Goal: Task Accomplishment & Management: Use online tool/utility

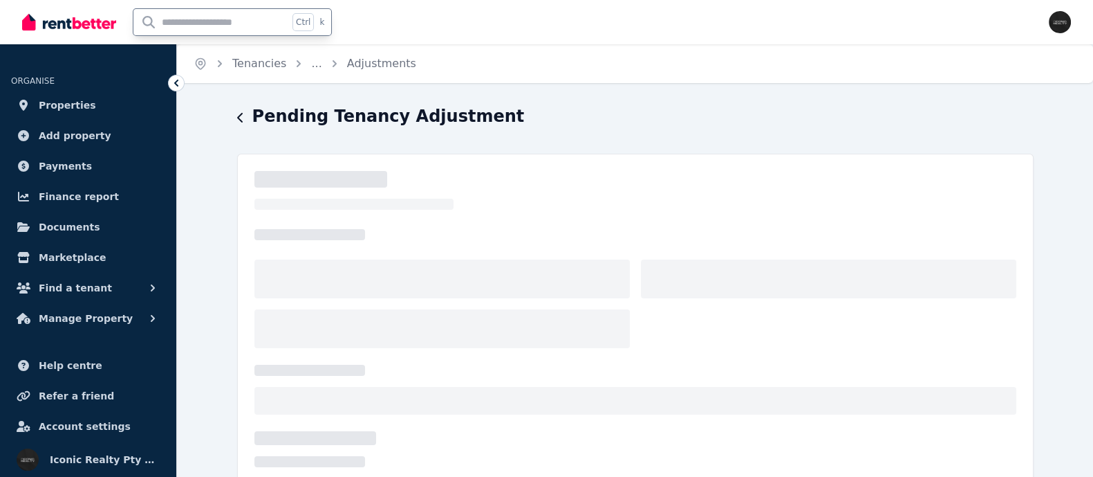
click at [183, 24] on input "text" at bounding box center [210, 22] width 155 height 26
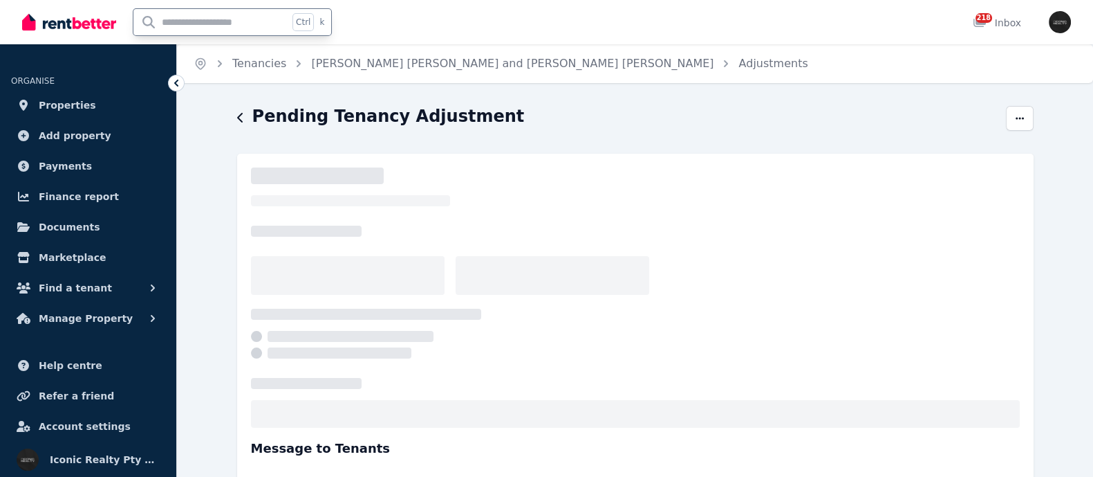
select select "**********"
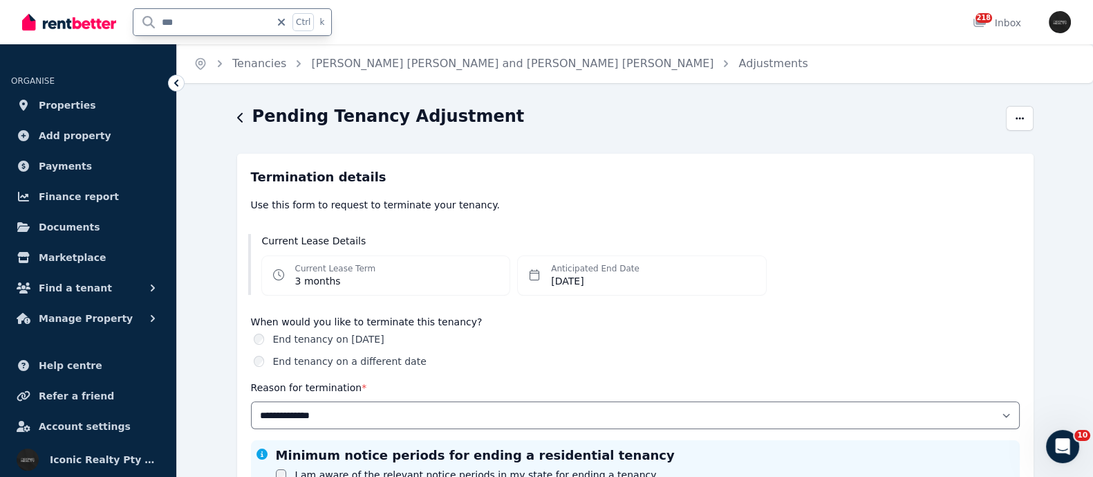
type input "****"
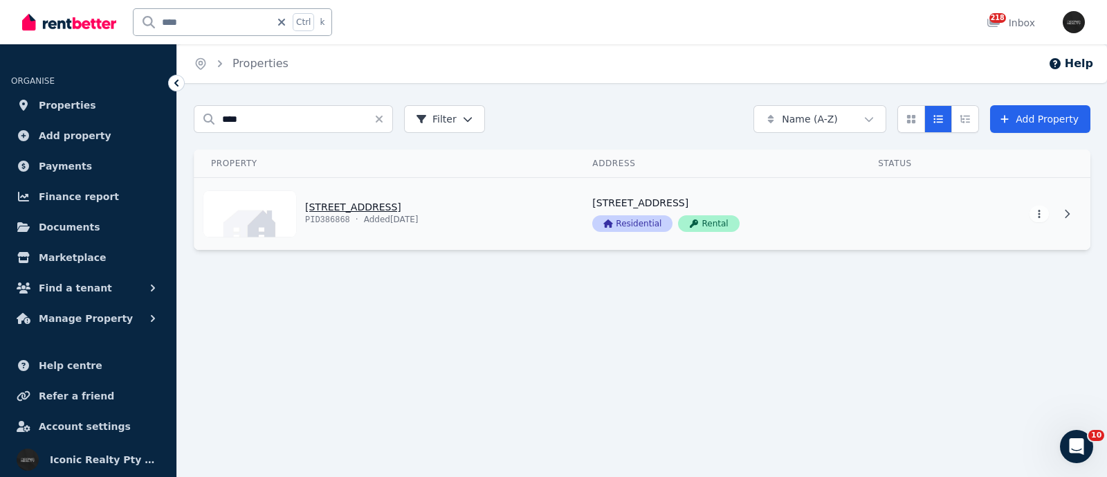
click at [369, 209] on link "View property details" at bounding box center [384, 214] width 381 height 72
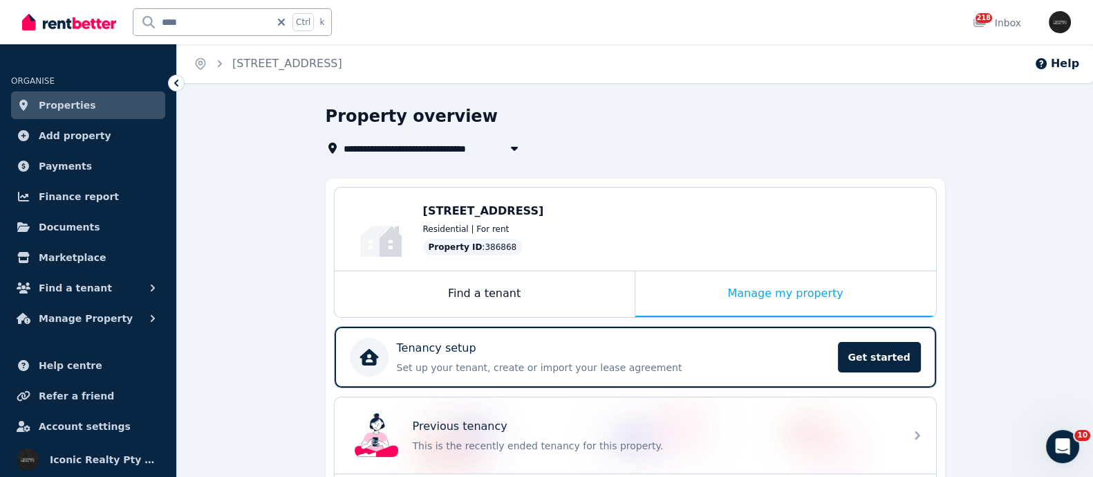
scroll to position [86, 0]
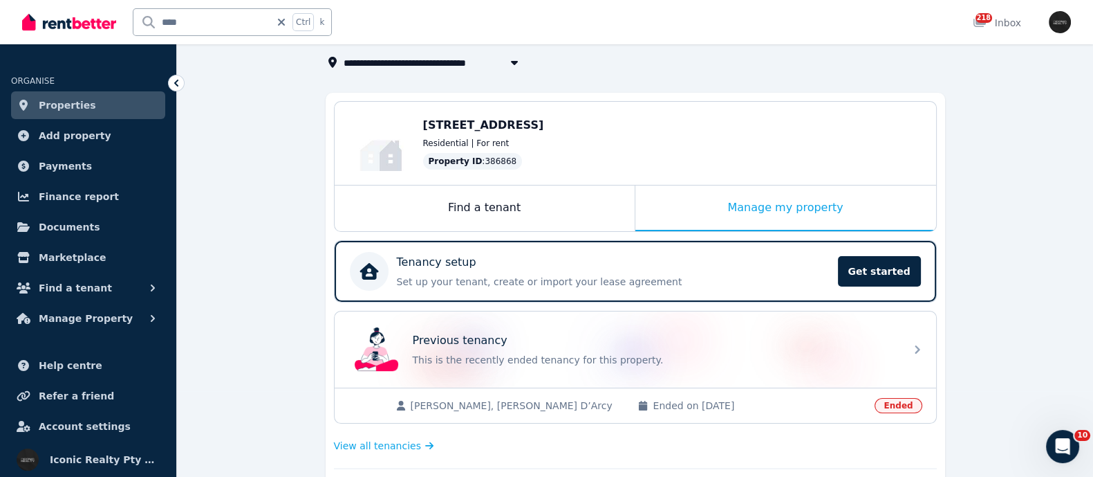
click at [432, 395] on div "Olivia Rogers, Taylor D’Arcy Ended on 04/08/2025 Ended" at bounding box center [636, 404] width 602 height 35
click at [393, 448] on span "View all tenancies" at bounding box center [377, 445] width 87 height 14
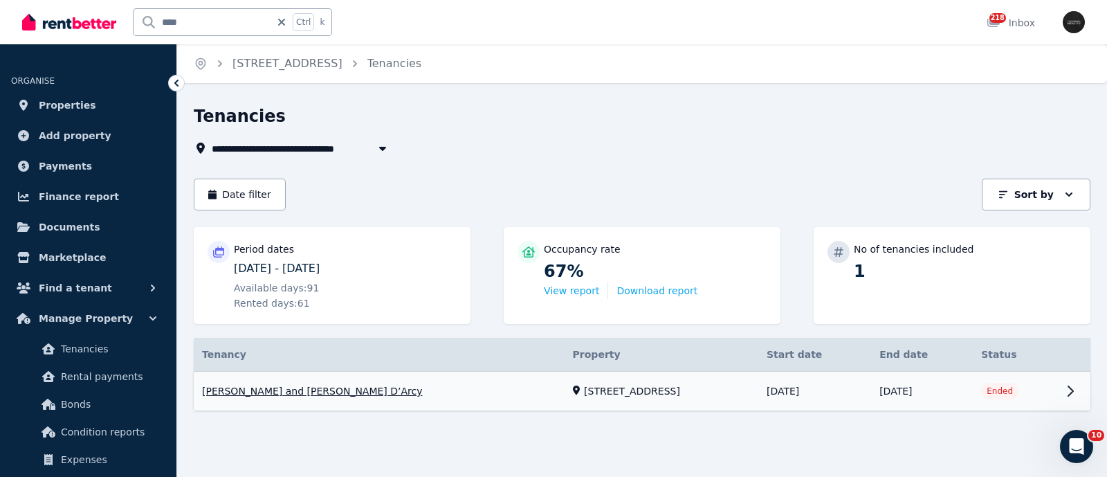
click at [227, 390] on link "View property details" at bounding box center [642, 390] width 896 height 39
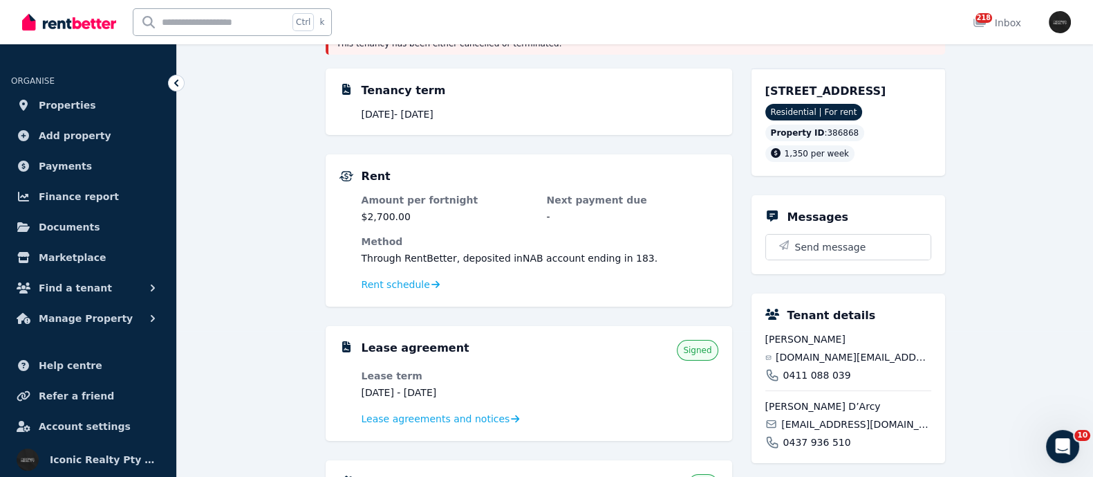
scroll to position [172, 0]
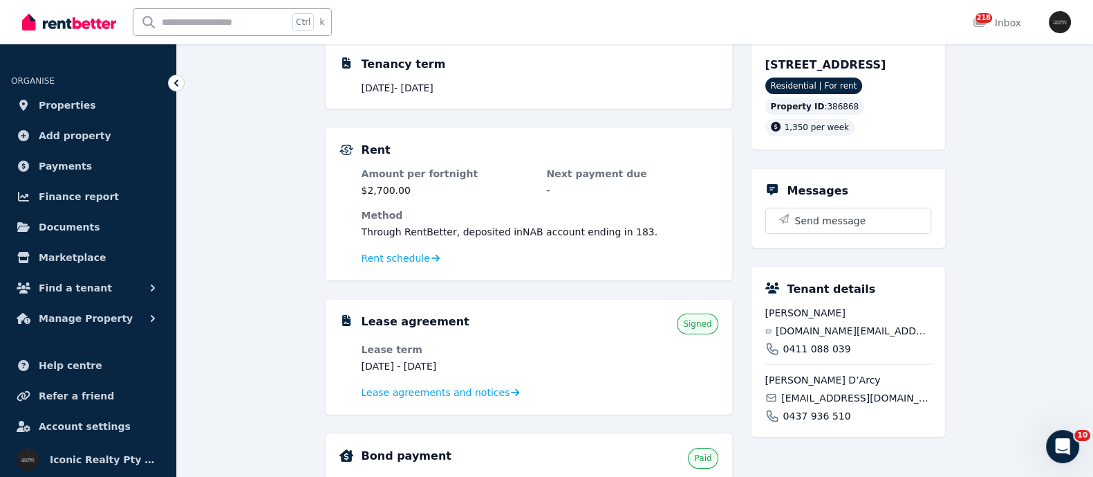
click at [172, 17] on input "text" at bounding box center [210, 22] width 155 height 26
type input "*****"
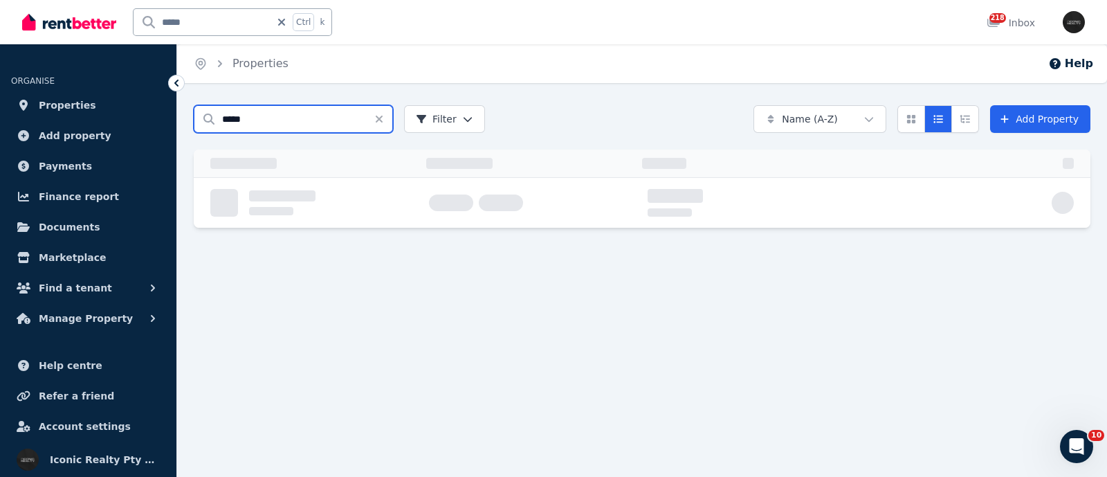
click at [259, 113] on input "*****" at bounding box center [293, 119] width 199 height 28
drag, startPoint x: 246, startPoint y: 112, endPoint x: 67, endPoint y: 158, distance: 184.4
click at [67, 158] on div "Open main menu ***** Ctrl k 218 Inbox Open user menu ORGANISE Properties Add pr…" at bounding box center [553, 238] width 1107 height 477
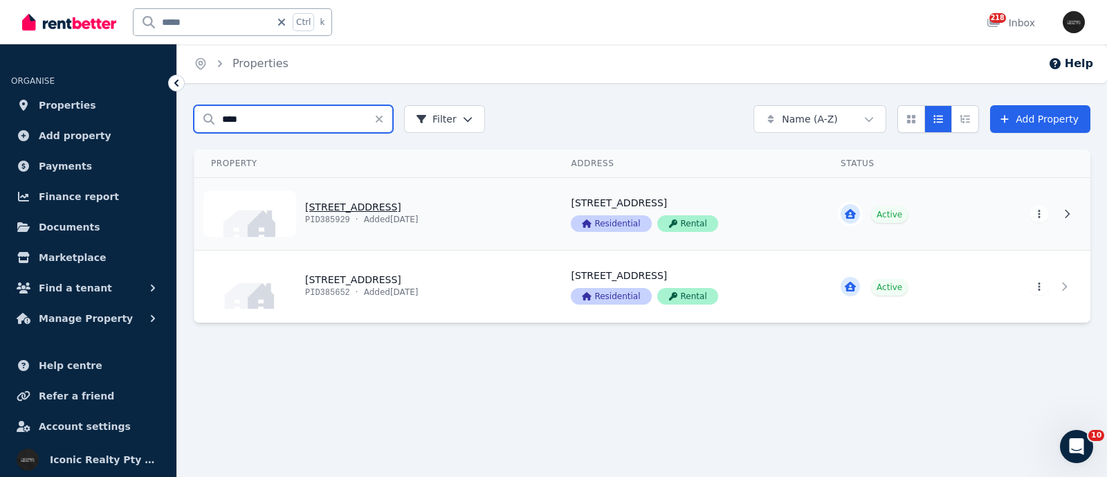
type input "****"
click at [377, 210] on link "View property details" at bounding box center [374, 214] width 360 height 72
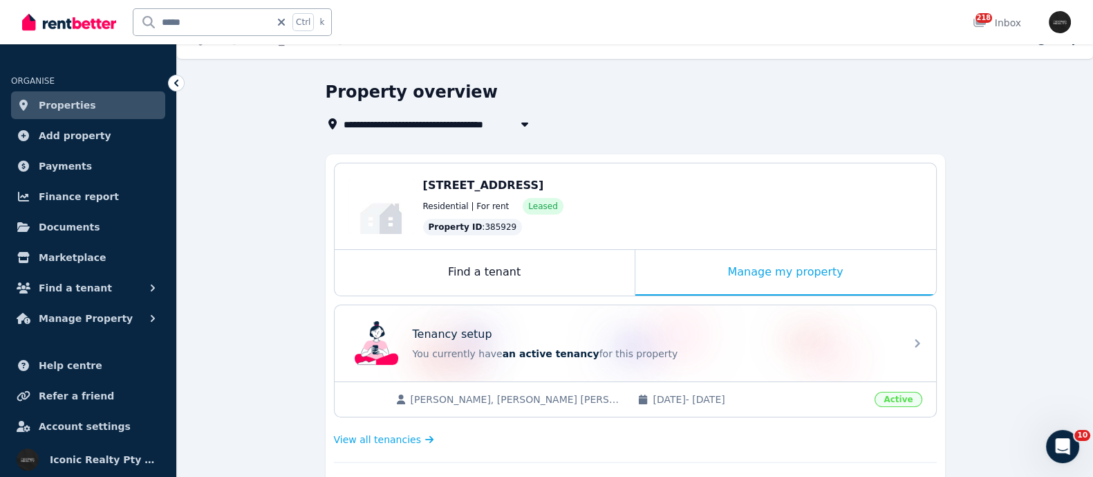
scroll to position [86, 0]
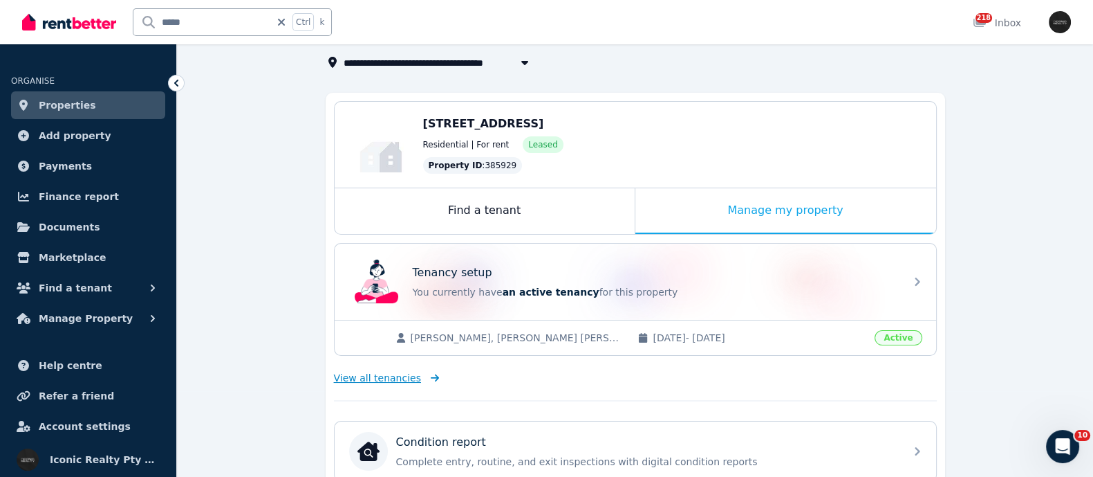
click at [368, 371] on span "View all tenancies" at bounding box center [377, 378] width 87 height 14
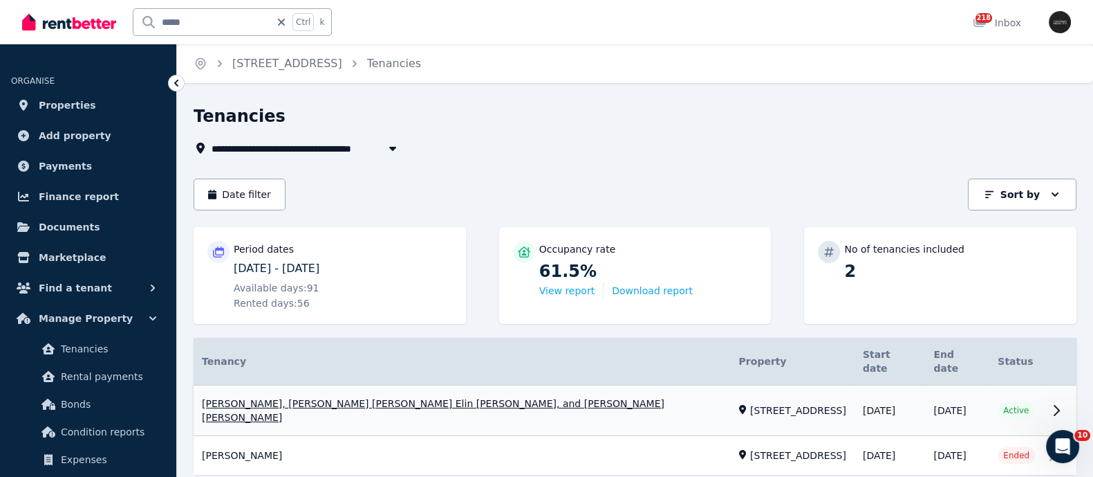
scroll to position [21, 0]
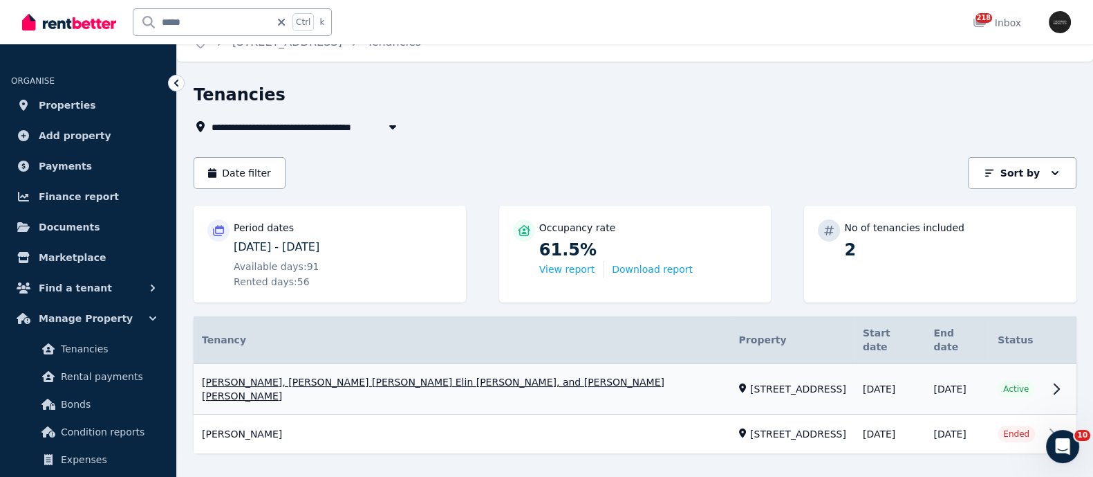
click at [378, 371] on link "View property details" at bounding box center [635, 389] width 883 height 50
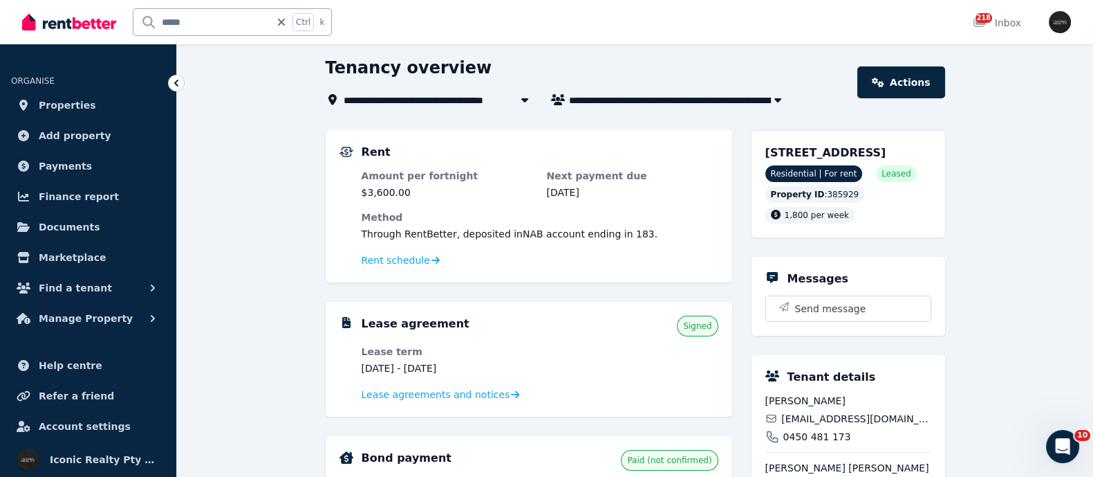
scroll to position [86, 0]
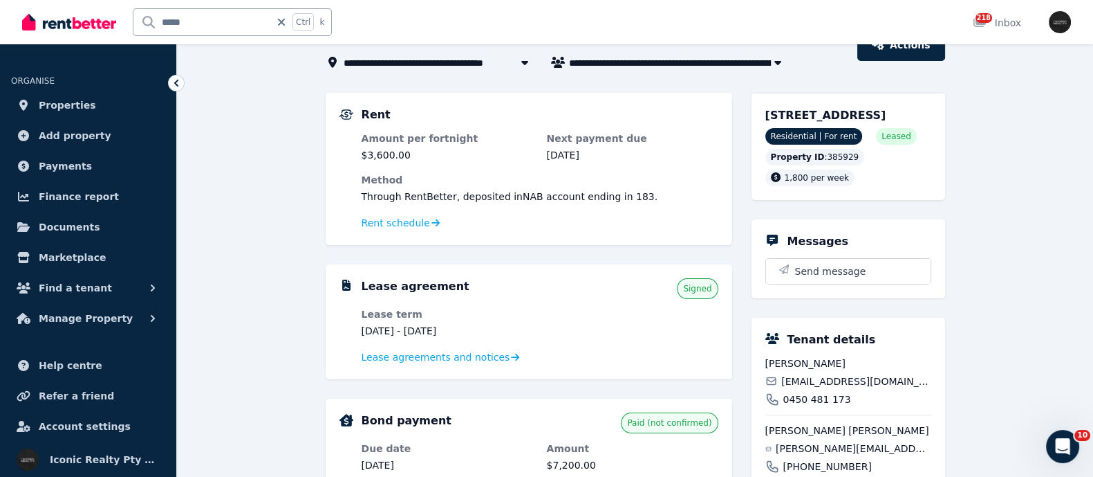
click at [283, 353] on div "**********" at bounding box center [635, 472] width 916 height 906
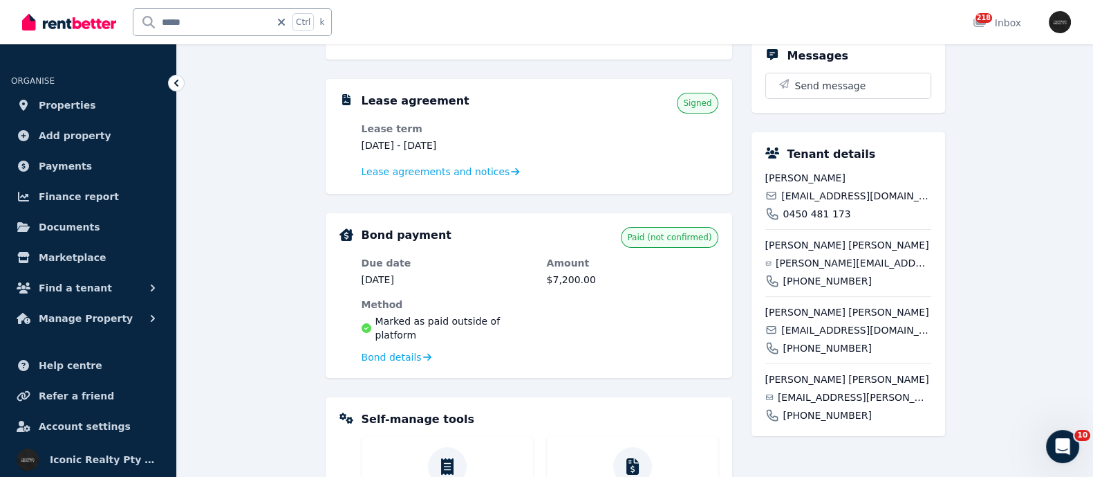
scroll to position [0, 0]
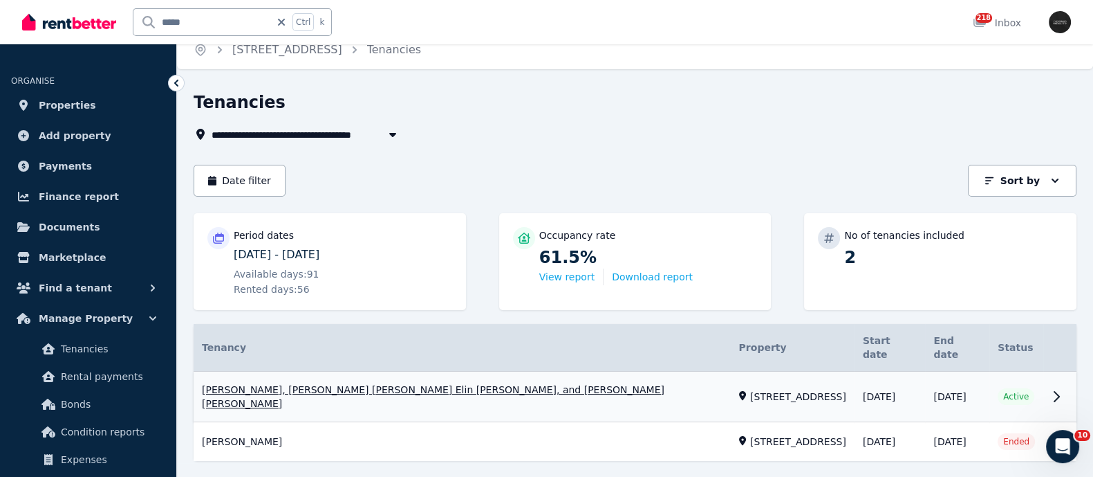
scroll to position [21, 0]
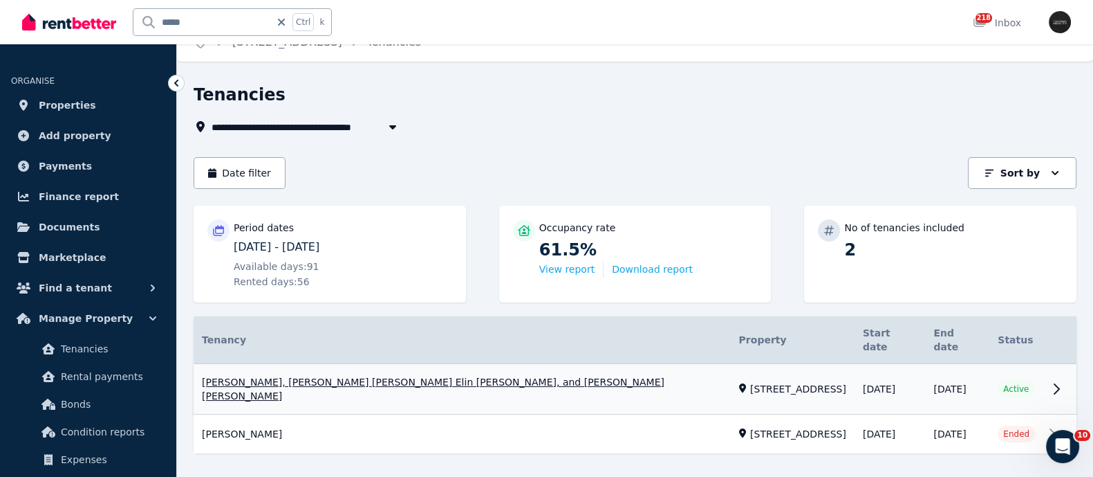
click at [319, 368] on link "View property details" at bounding box center [635, 389] width 883 height 50
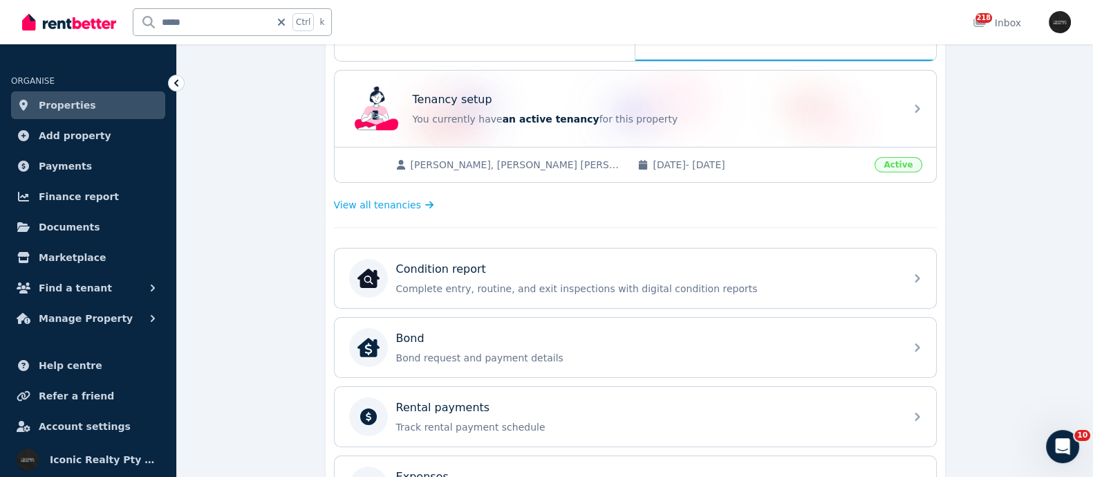
scroll to position [345, 0]
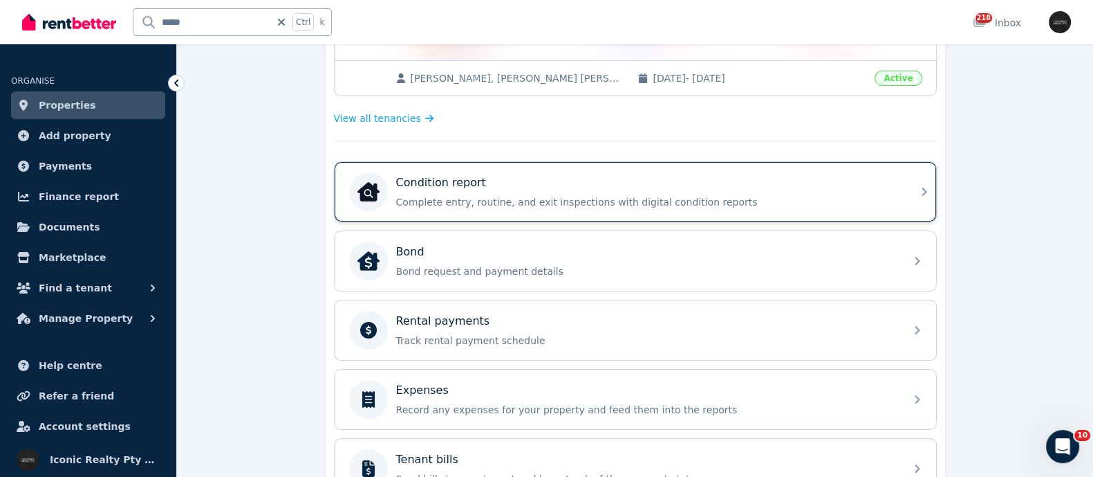
click at [467, 178] on p "Condition report" at bounding box center [441, 182] width 90 height 17
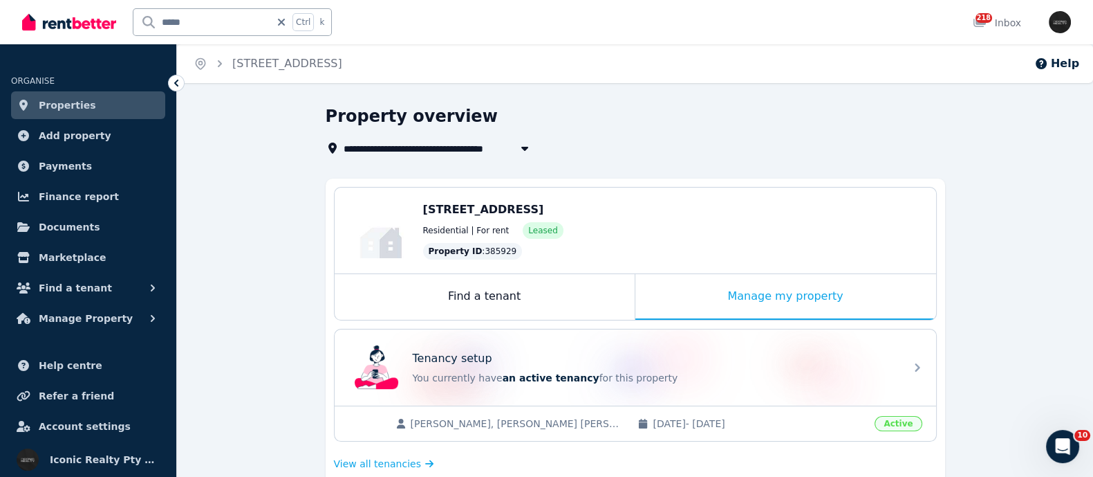
click at [66, 107] on span "Properties" at bounding box center [67, 105] width 57 height 17
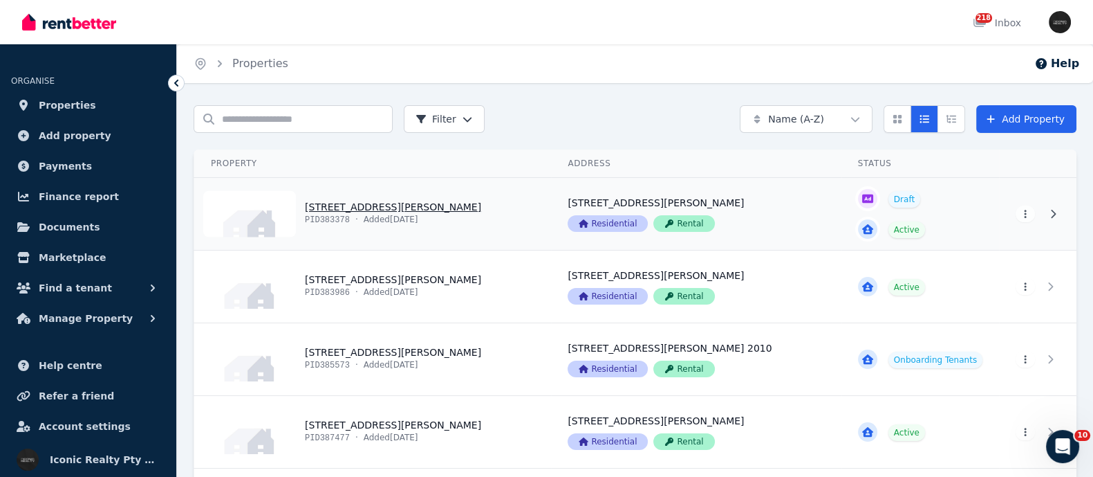
click at [355, 212] on link "View property details" at bounding box center [372, 214] width 357 height 72
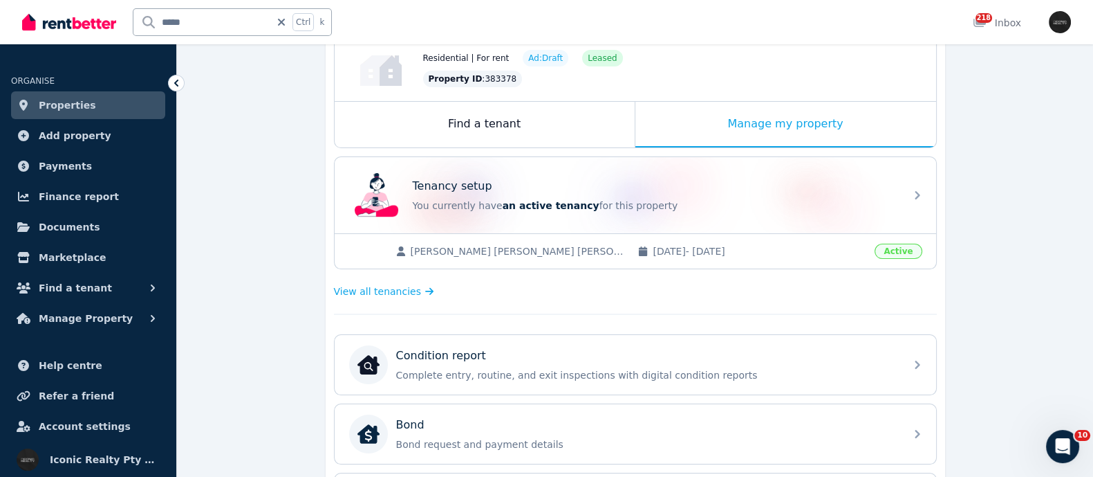
scroll to position [259, 0]
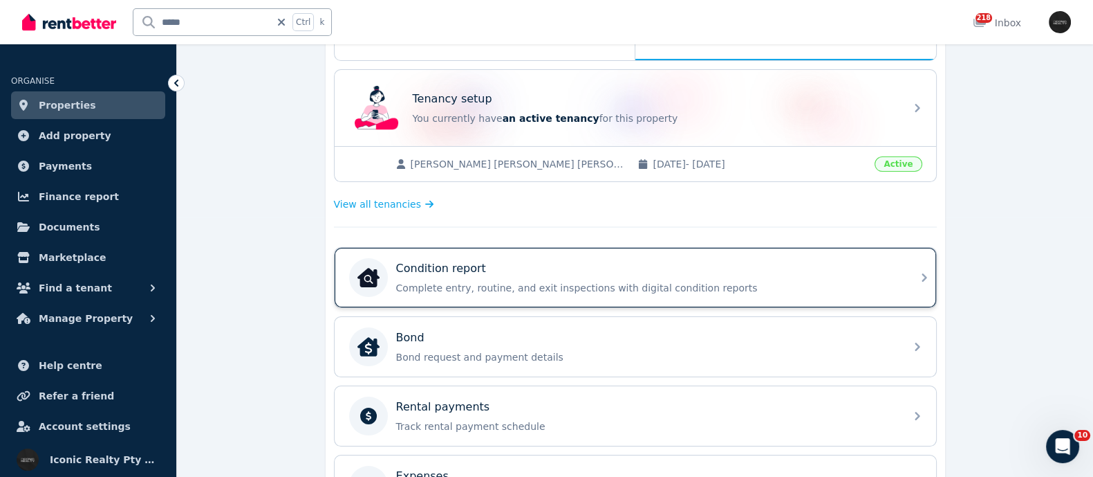
click at [447, 255] on div "Condition report Complete entry, routine, and exit inspections with digital con…" at bounding box center [636, 277] width 602 height 59
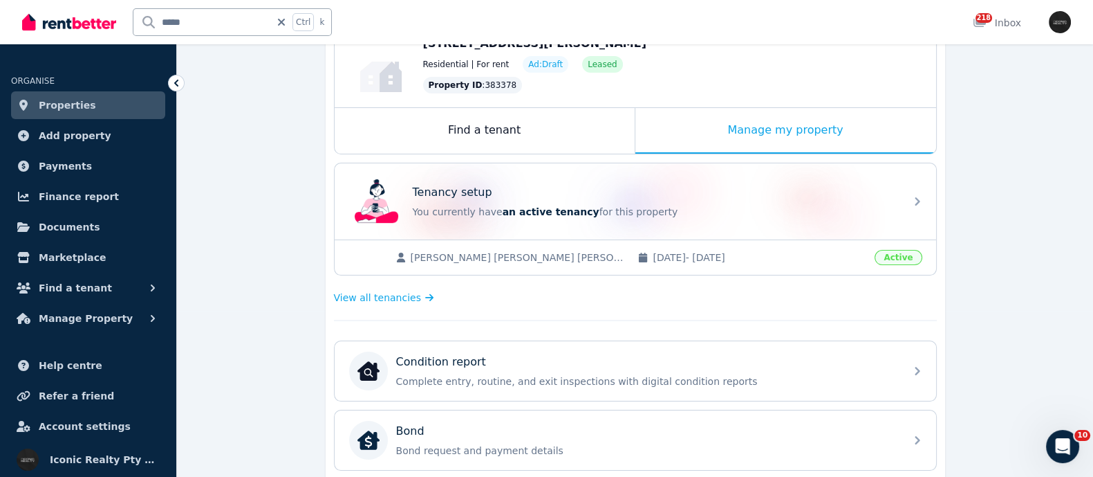
scroll to position [172, 0]
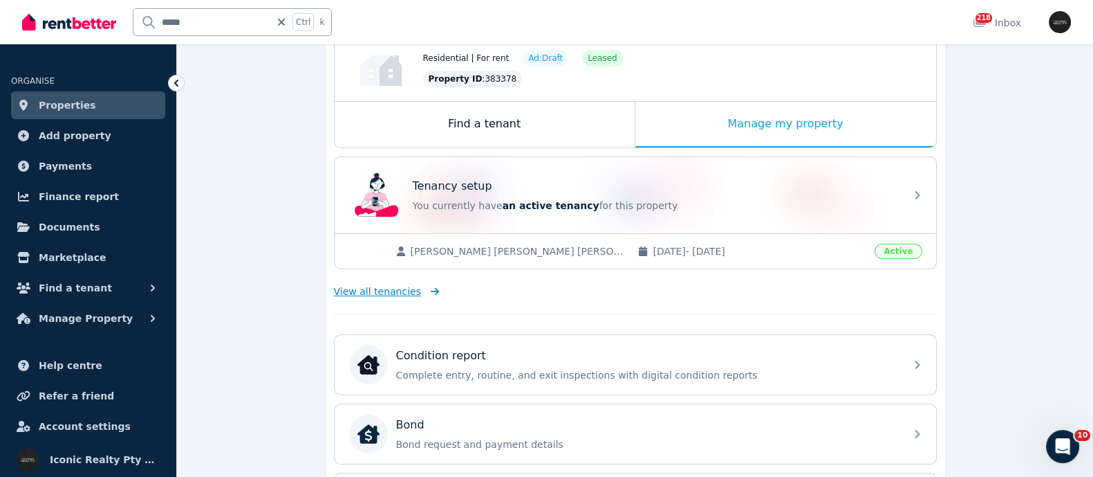
click at [390, 292] on span "View all tenancies" at bounding box center [377, 291] width 87 height 14
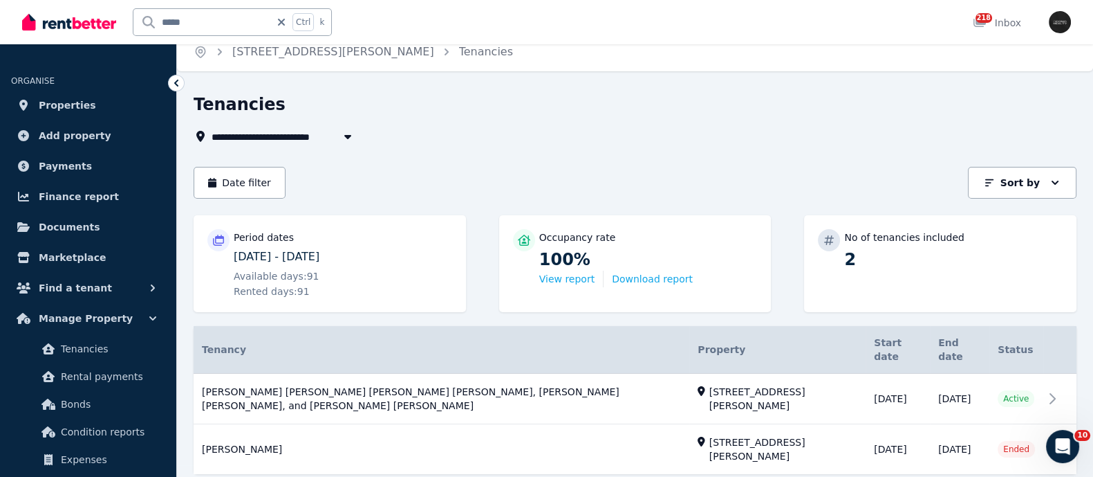
scroll to position [21, 0]
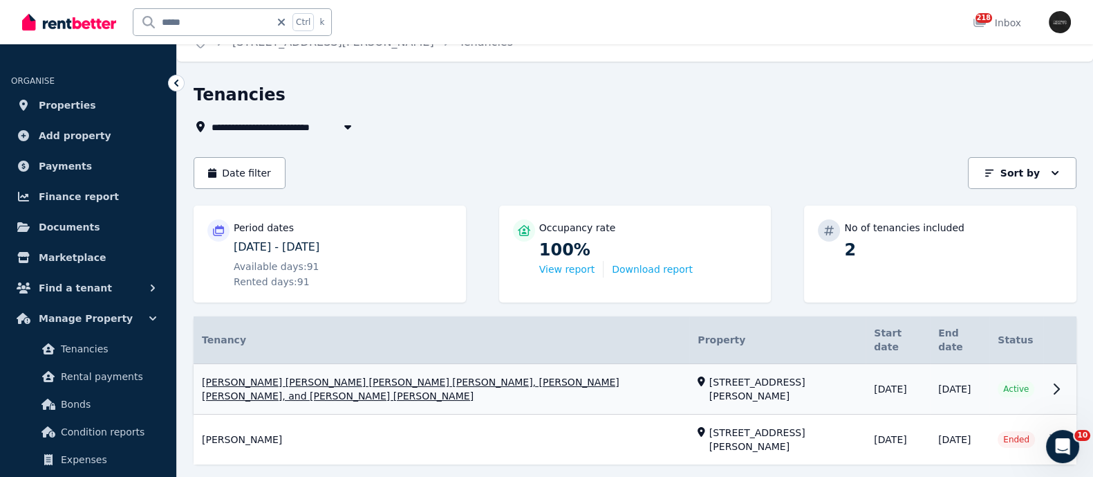
click at [1042, 382] on link "View property details" at bounding box center [635, 389] width 883 height 50
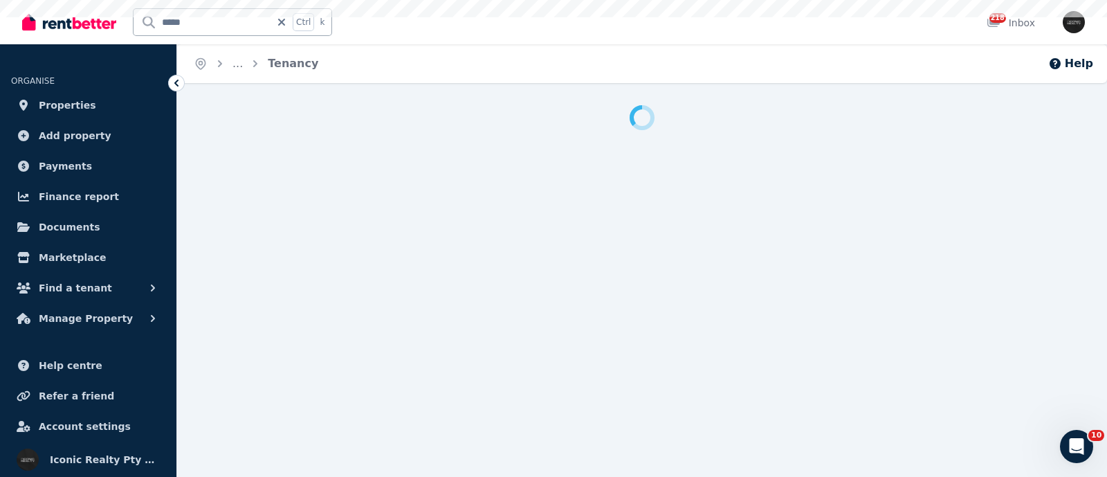
click at [1045, 392] on div "Home ... Tenancy Help" at bounding box center [553, 238] width 1107 height 477
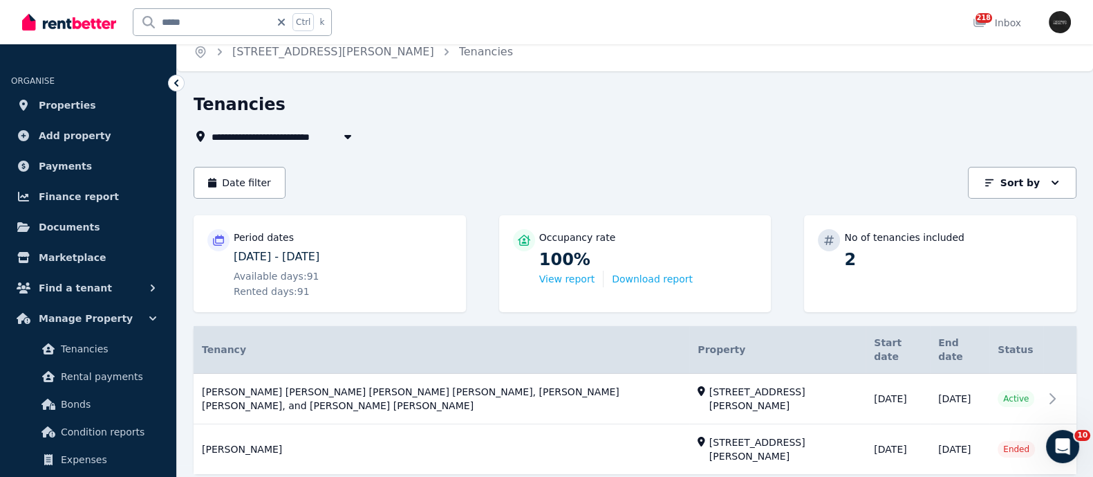
scroll to position [21, 0]
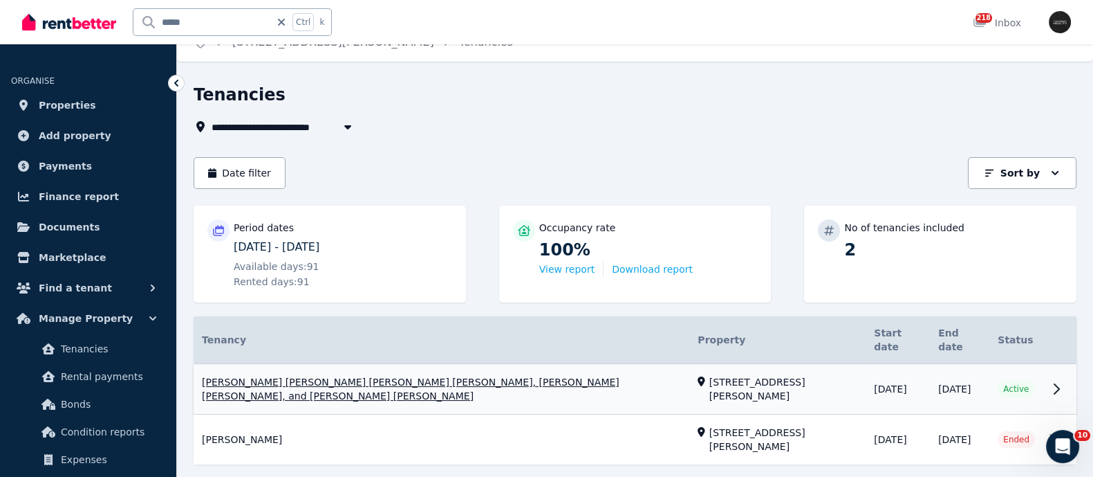
click at [324, 371] on link "View property details" at bounding box center [635, 389] width 883 height 50
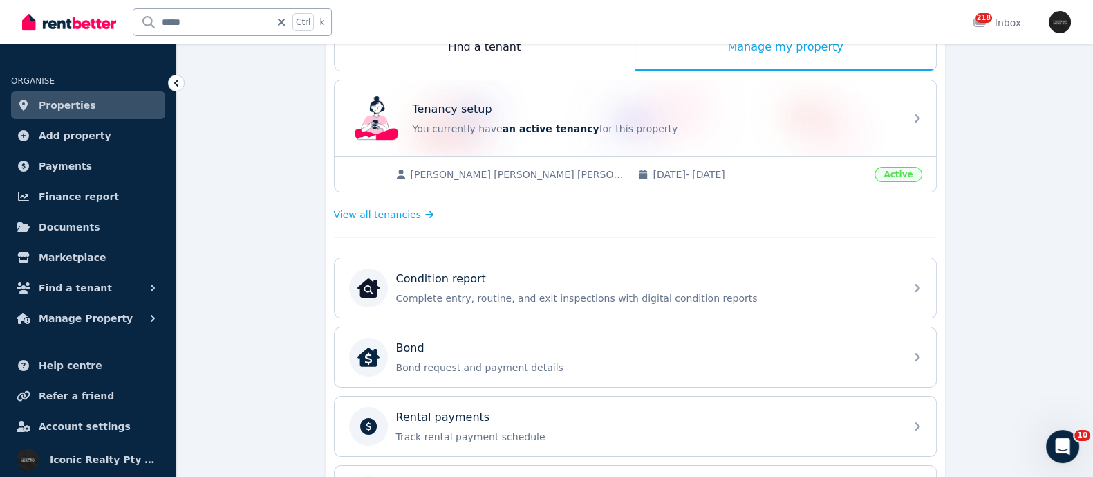
scroll to position [259, 0]
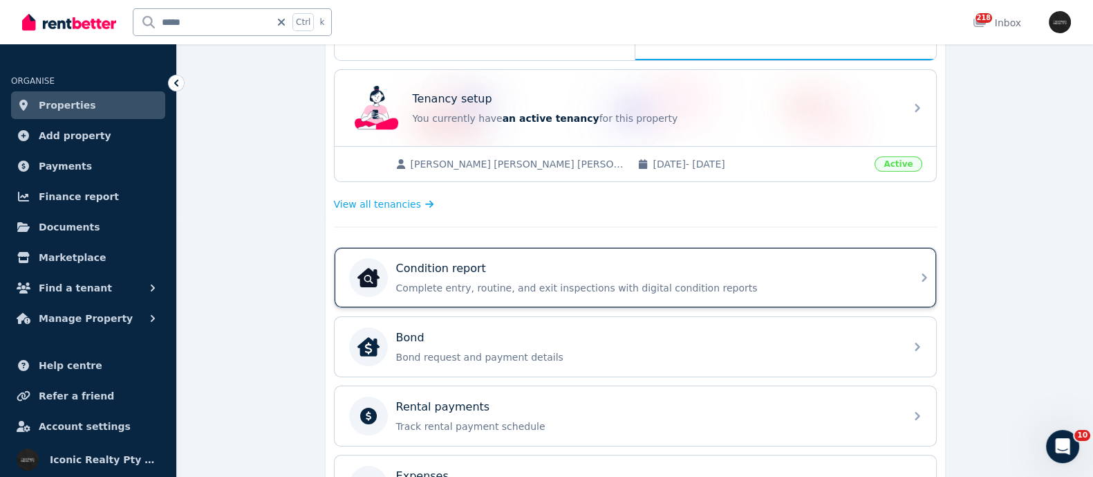
click at [520, 271] on div "Condition report" at bounding box center [646, 268] width 501 height 17
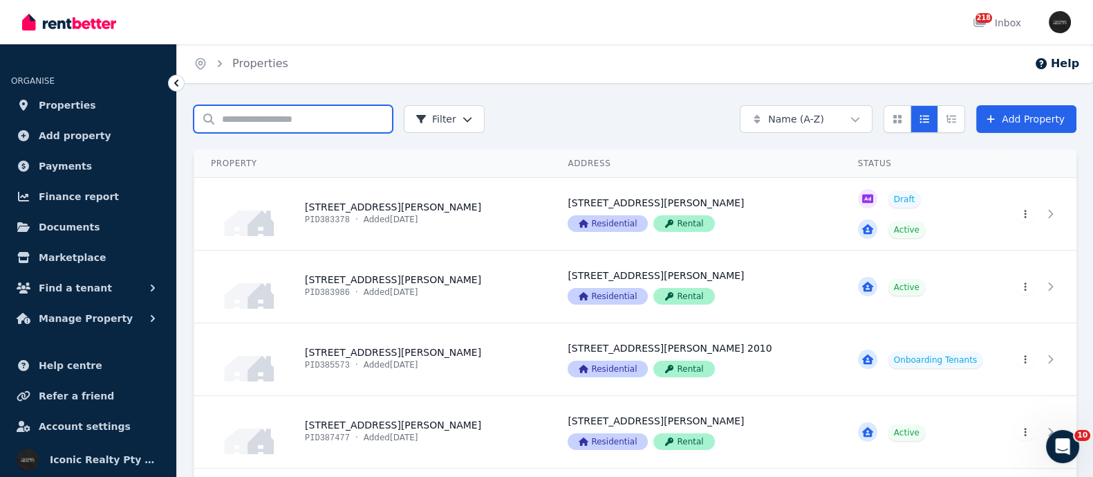
click at [230, 120] on input "Search properties" at bounding box center [293, 119] width 199 height 28
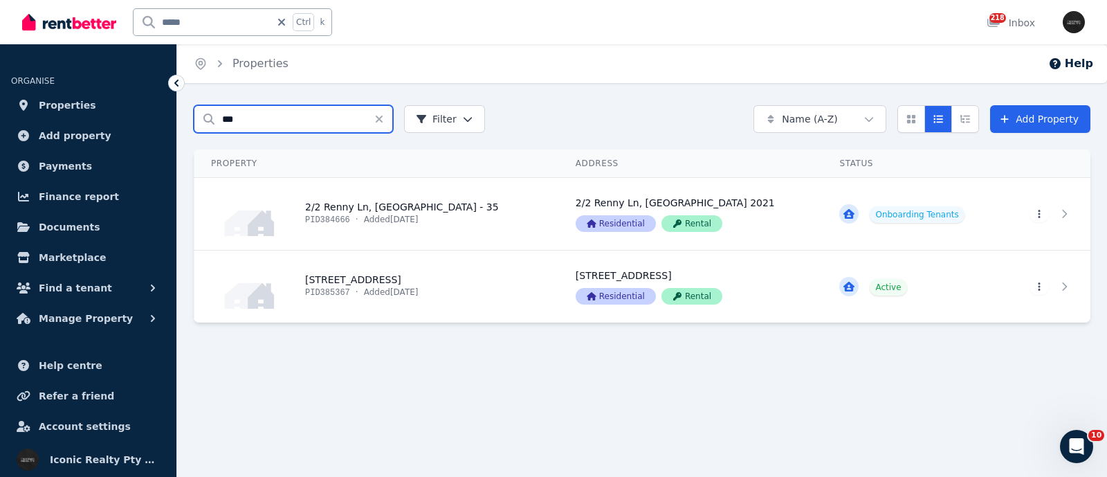
type input "***"
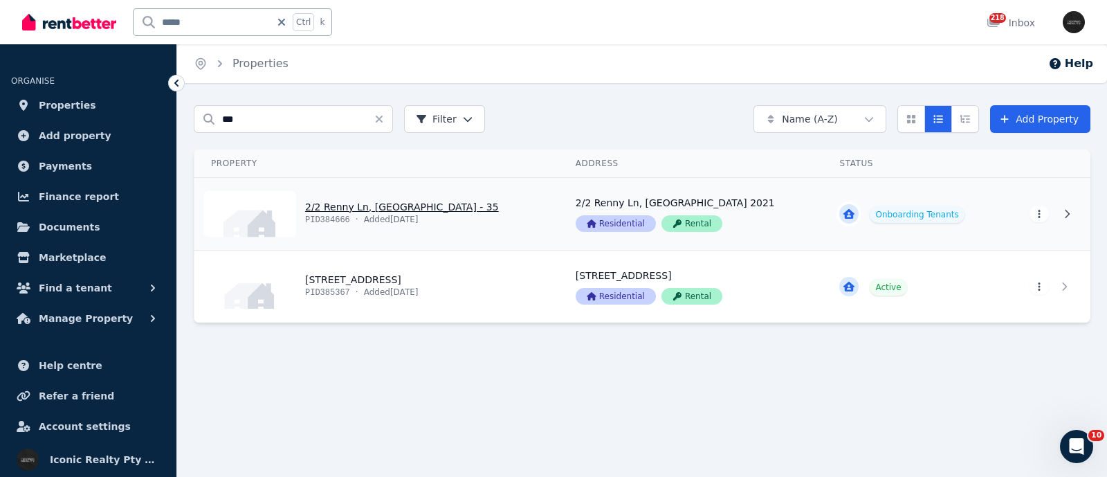
click at [323, 193] on link "View property details" at bounding box center [376, 214] width 364 height 72
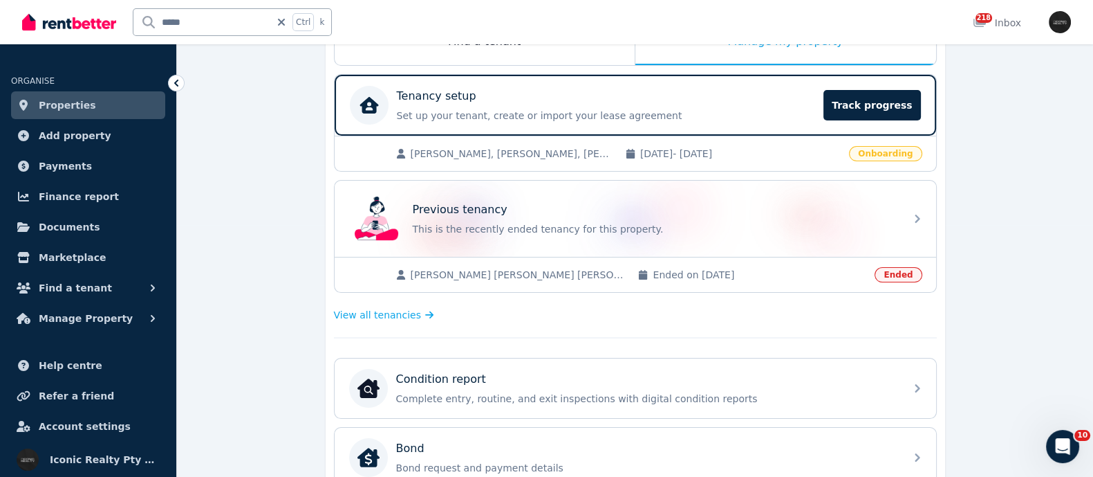
scroll to position [259, 0]
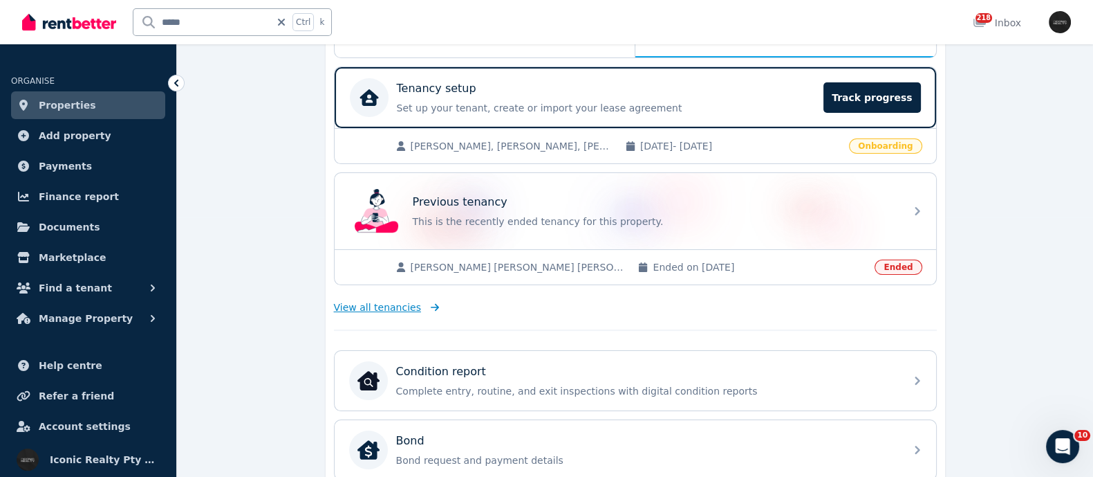
click at [393, 302] on span "View all tenancies" at bounding box center [377, 307] width 87 height 14
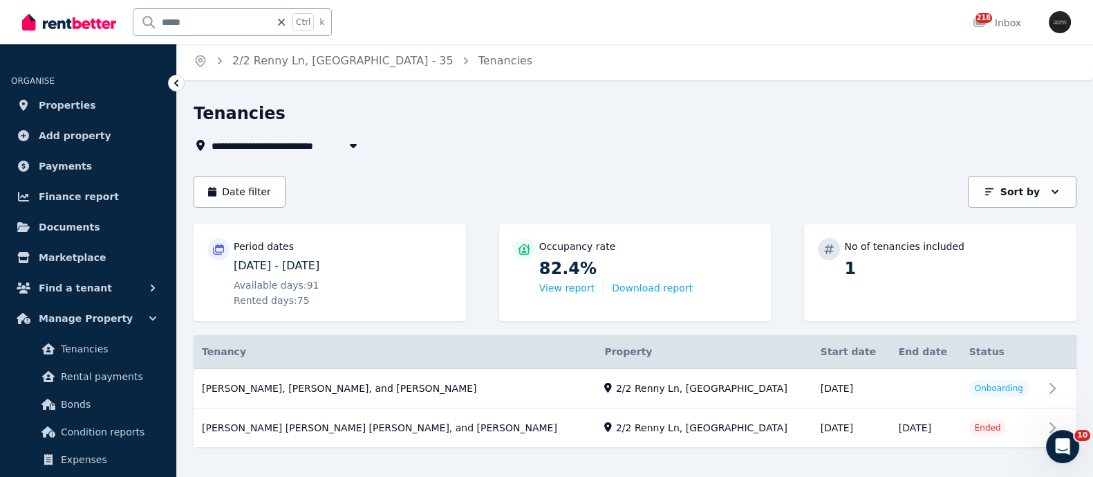
scroll to position [21, 0]
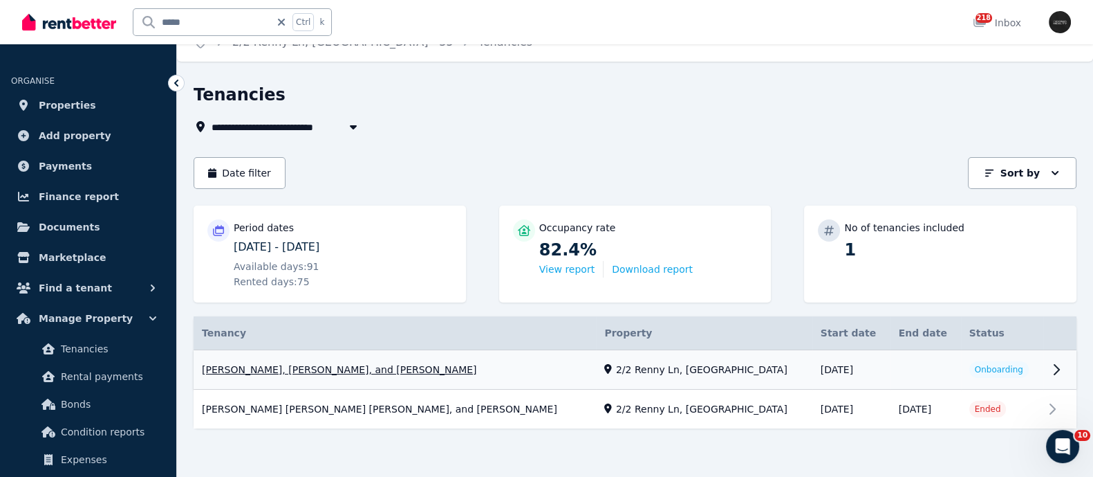
click at [289, 373] on link "View property details" at bounding box center [635, 369] width 883 height 39
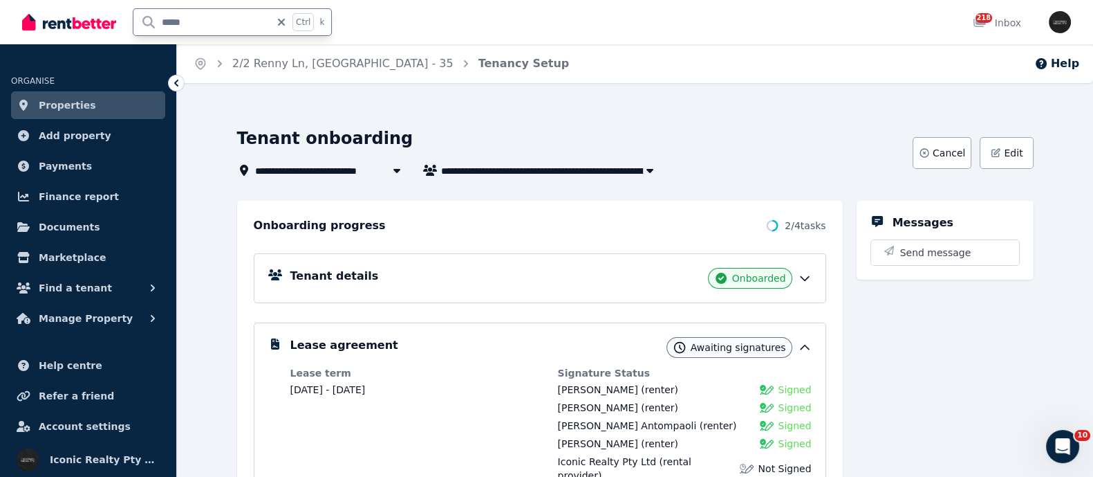
drag, startPoint x: 210, startPoint y: 17, endPoint x: 120, endPoint y: 14, distance: 90.6
click at [120, 14] on div "***** Ctrl k" at bounding box center [180, 22] width 317 height 44
type input "*****"
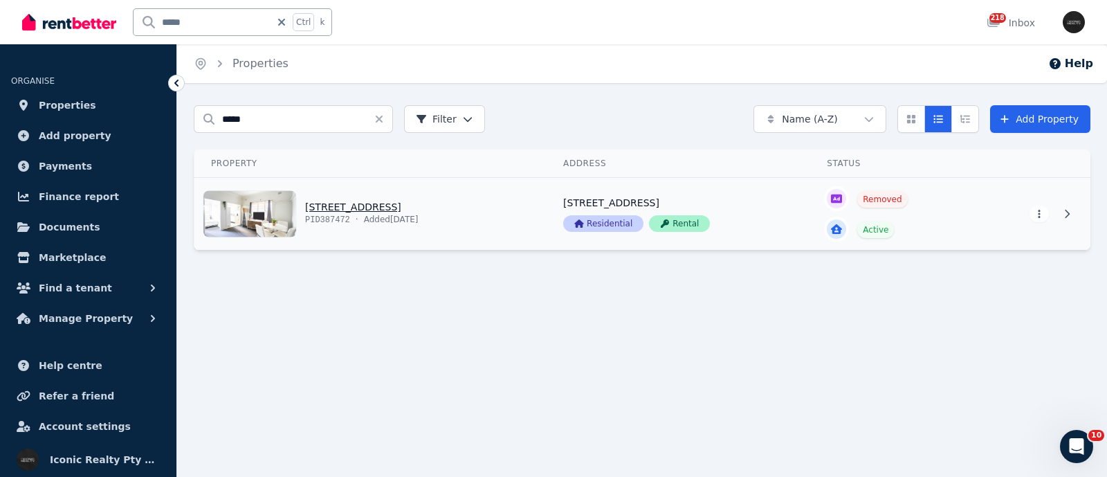
click at [333, 212] on link "View property details" at bounding box center [370, 214] width 352 height 72
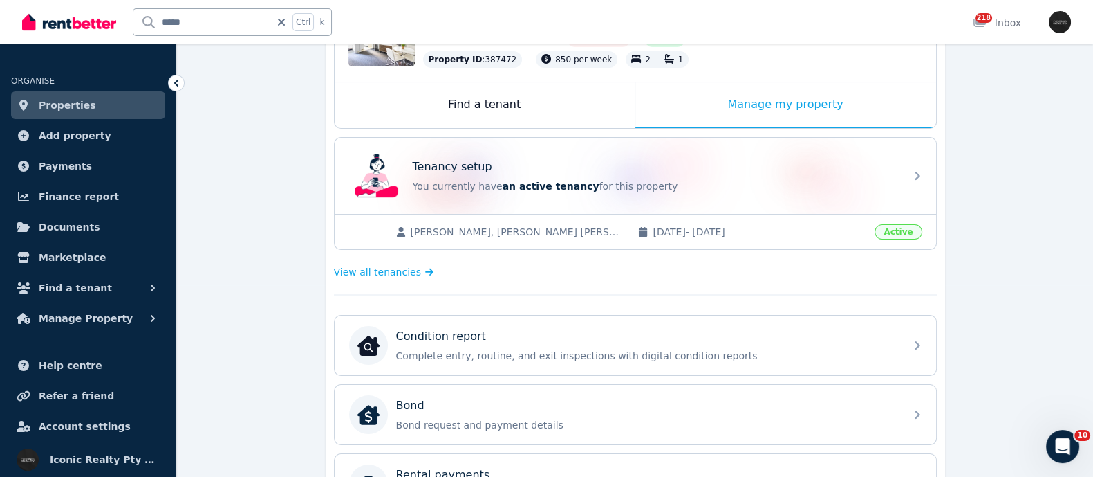
scroll to position [204, 0]
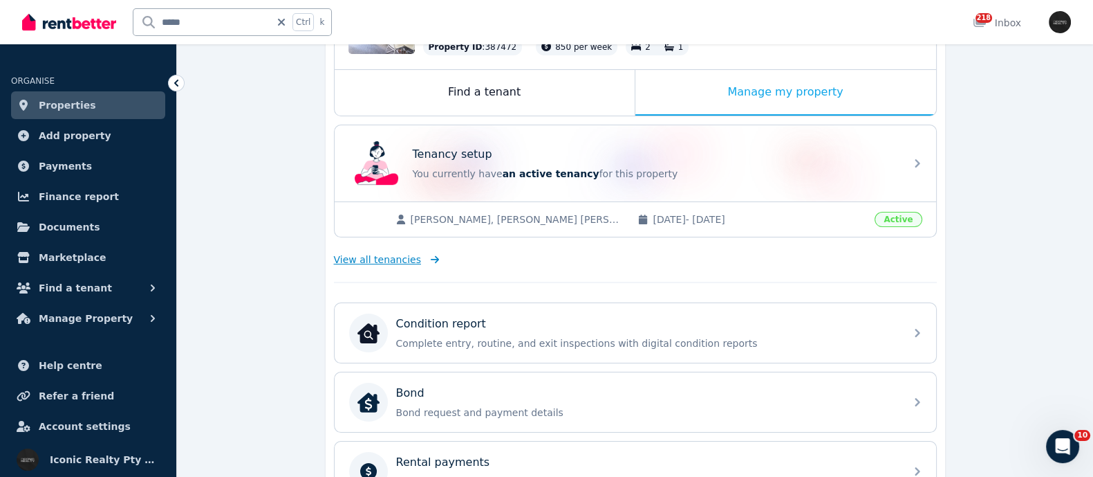
click at [385, 256] on span "View all tenancies" at bounding box center [377, 259] width 87 height 14
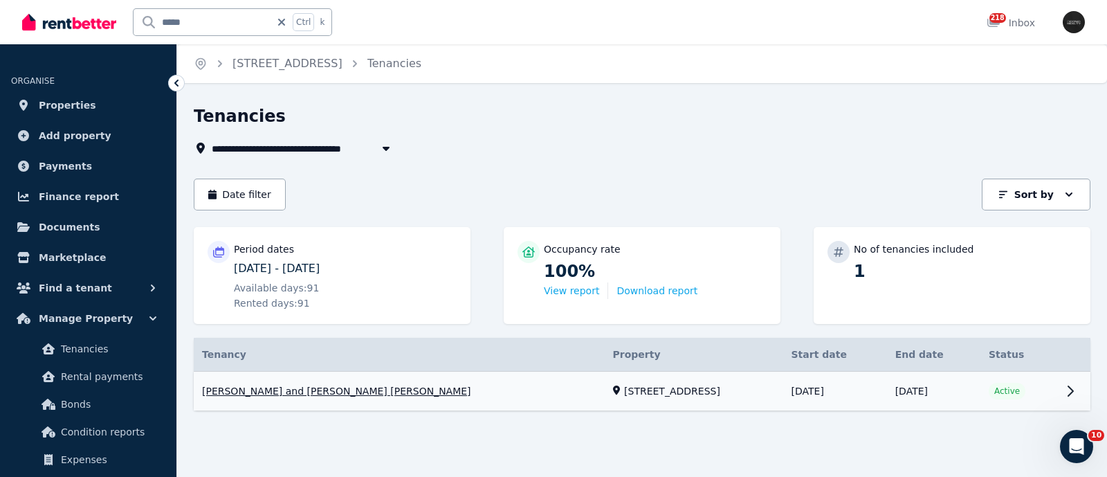
click at [284, 381] on link "View property details" at bounding box center [642, 390] width 896 height 39
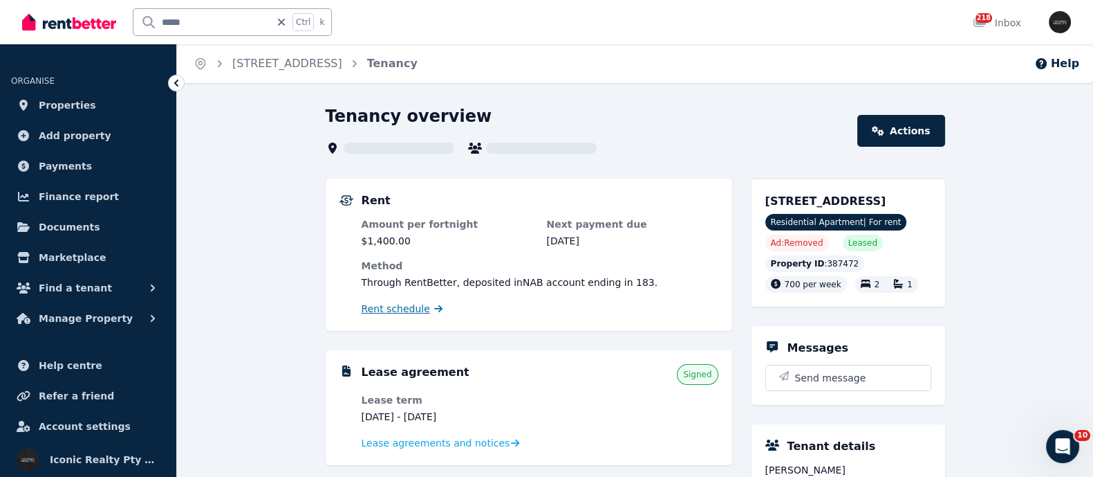
drag, startPoint x: 372, startPoint y: 306, endPoint x: 367, endPoint y: 313, distance: 8.4
click at [373, 307] on span "Rent schedule" at bounding box center [396, 309] width 68 height 14
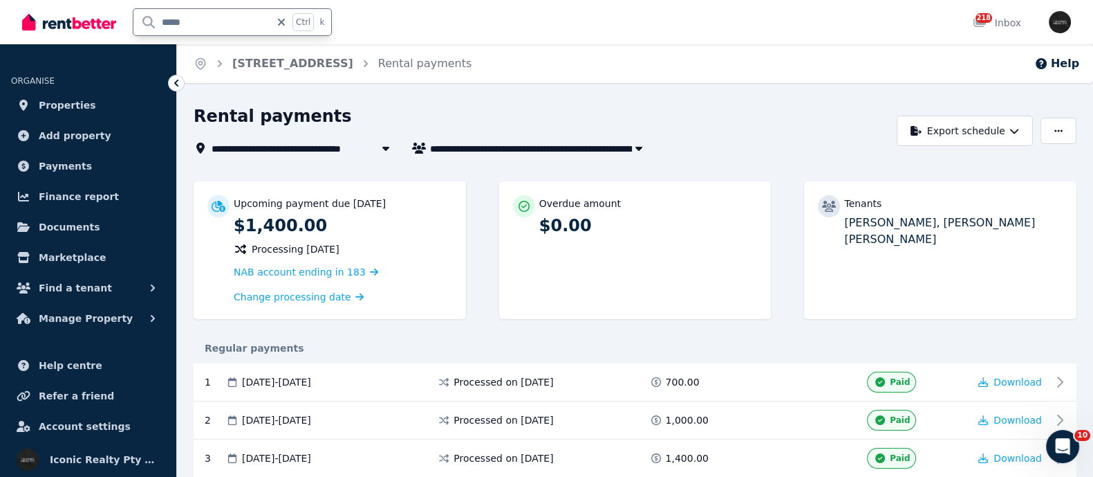
drag, startPoint x: 203, startPoint y: 21, endPoint x: 77, endPoint y: 14, distance: 126.8
click at [55, 16] on div "***** Ctrl k" at bounding box center [180, 22] width 317 height 44
type input "******"
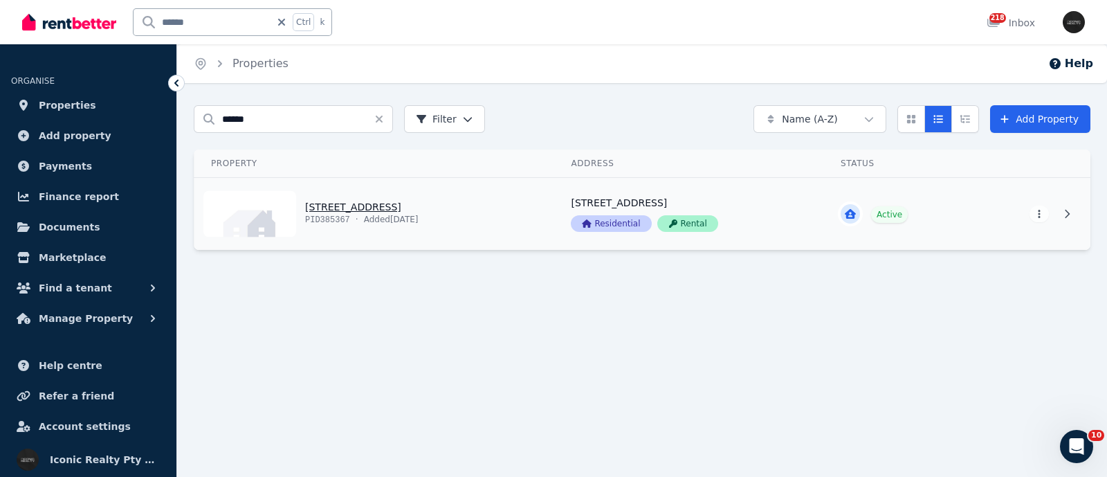
click at [373, 206] on link "View property details" at bounding box center [374, 214] width 360 height 72
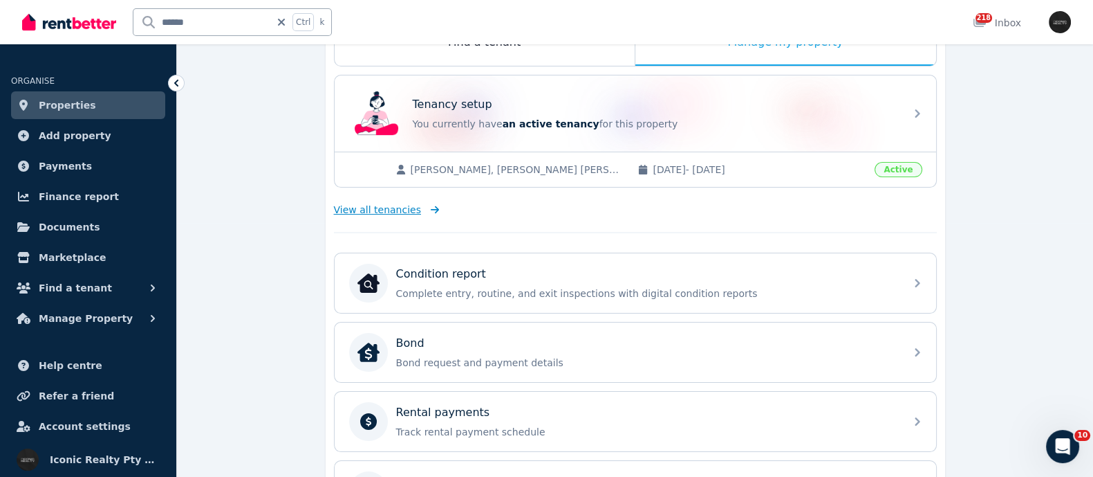
scroll to position [262, 0]
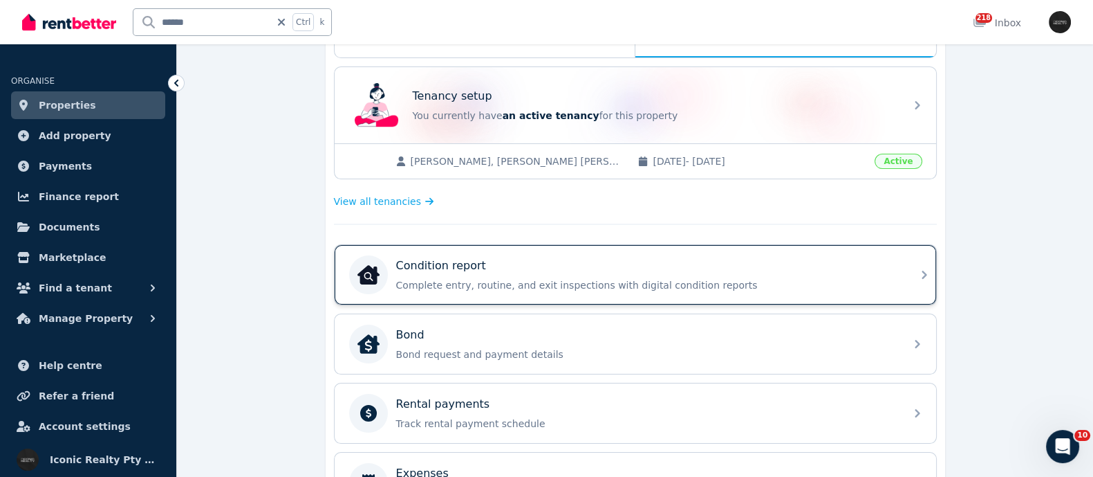
click at [491, 252] on div "Condition report Complete entry, routine, and exit inspections with digital con…" at bounding box center [636, 274] width 602 height 59
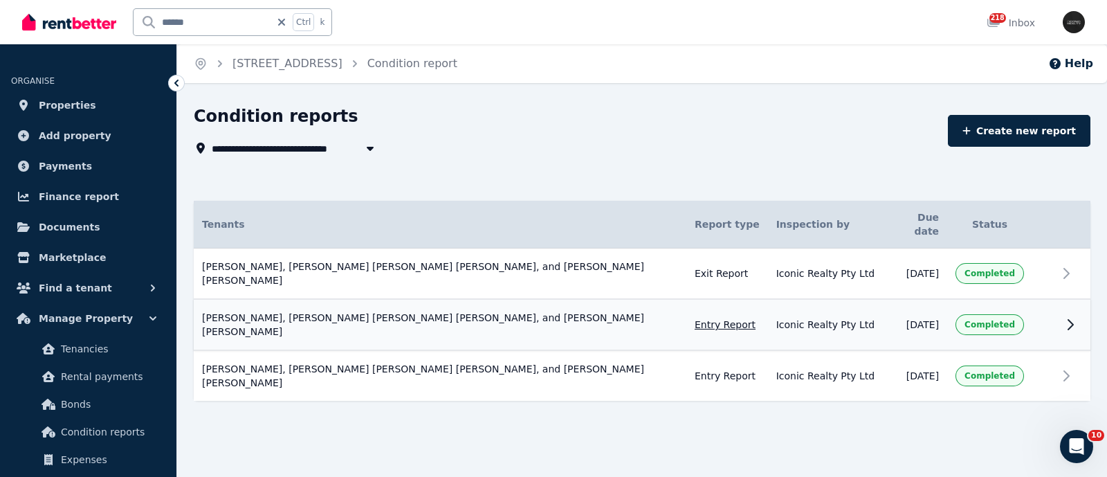
click at [784, 317] on span "Iconic Realty Pty Ltd" at bounding box center [825, 324] width 99 height 14
click at [785, 317] on span "Iconic Realty Pty Ltd" at bounding box center [825, 324] width 99 height 14
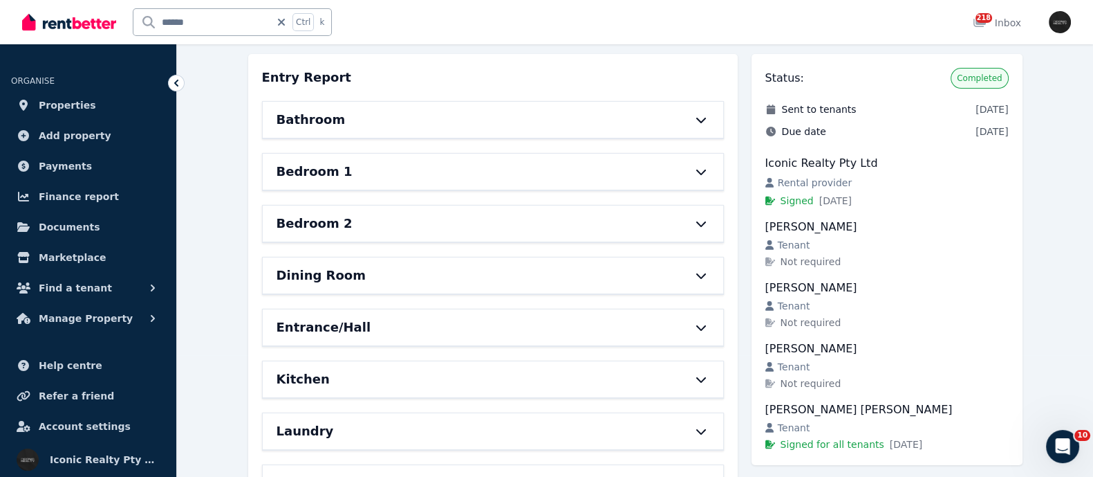
scroll to position [86, 0]
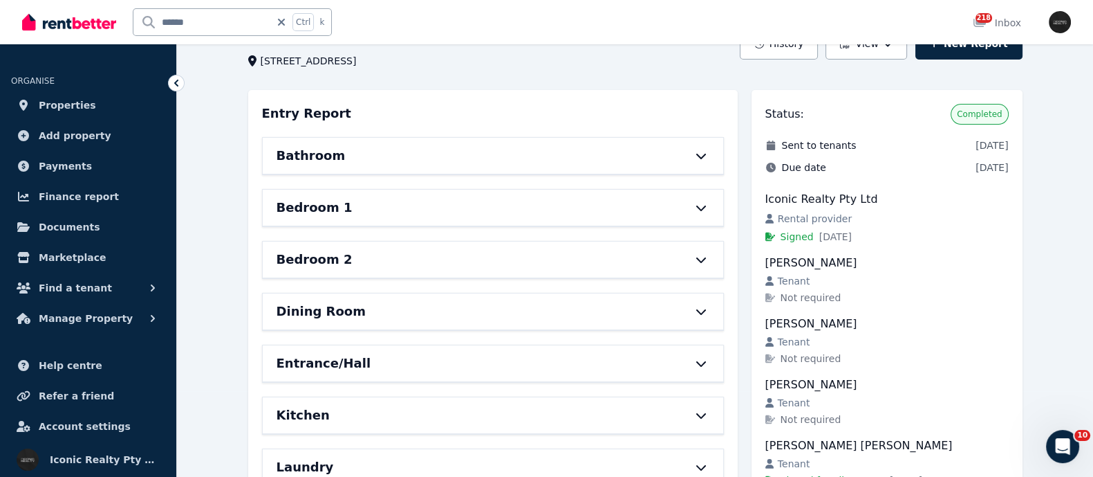
click at [694, 146] on div "Bathroom" at bounding box center [493, 156] width 461 height 36
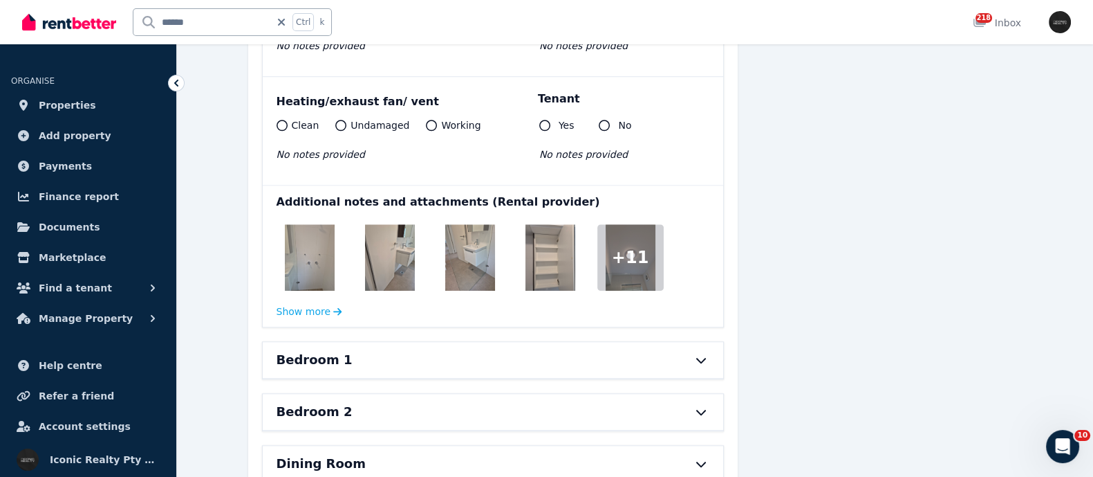
scroll to position [1816, 0]
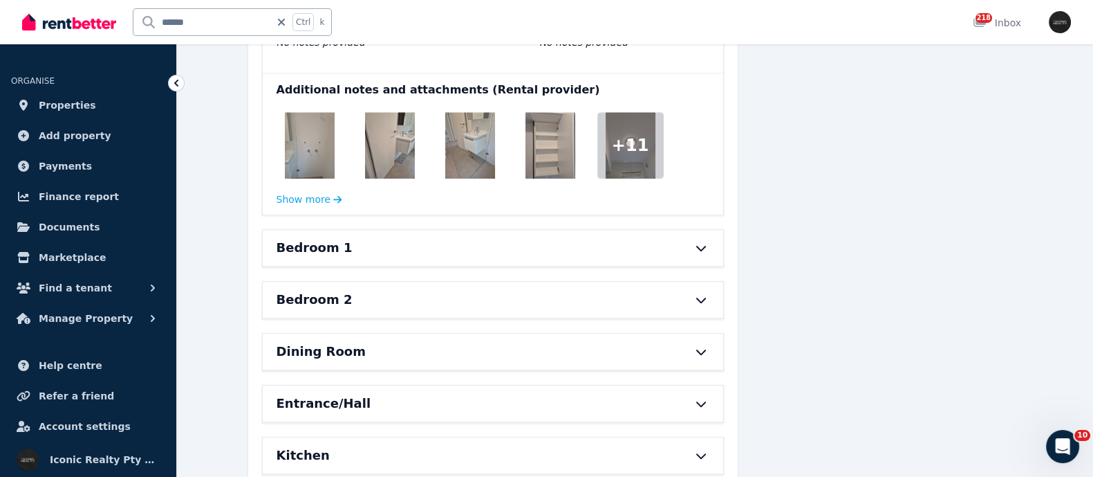
click at [700, 245] on icon at bounding box center [701, 247] width 17 height 11
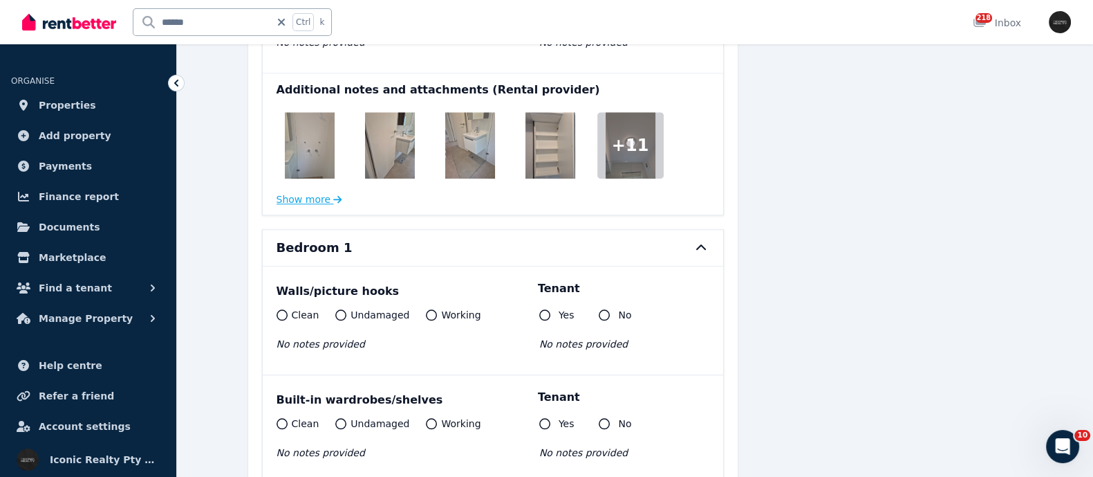
click at [322, 198] on button "Show more" at bounding box center [310, 199] width 66 height 14
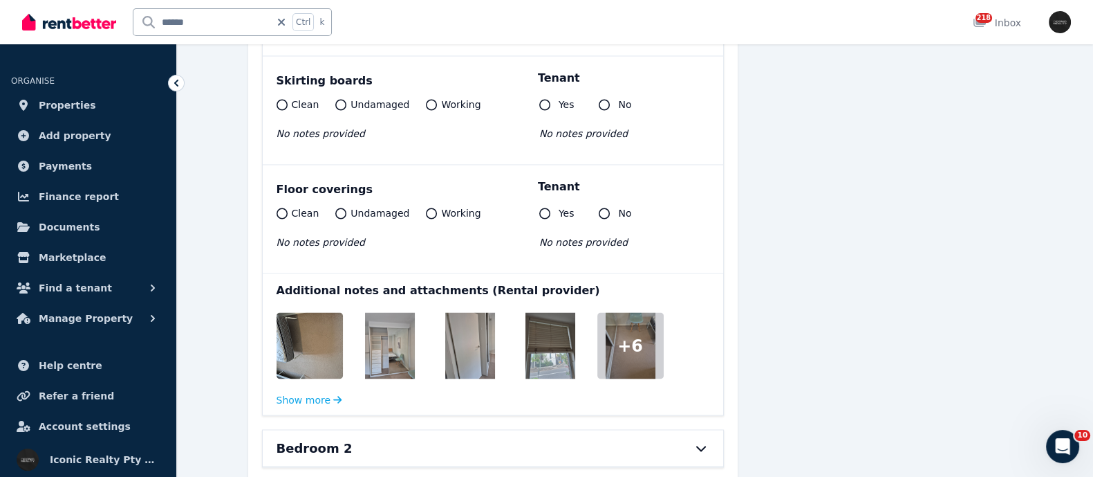
scroll to position [3026, 0]
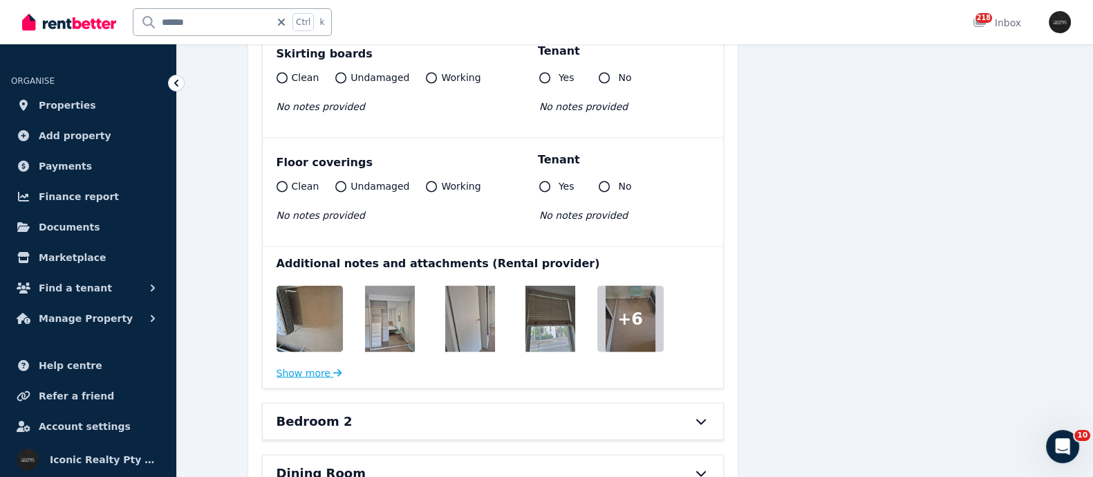
click at [308, 373] on button "Show more" at bounding box center [310, 372] width 66 height 14
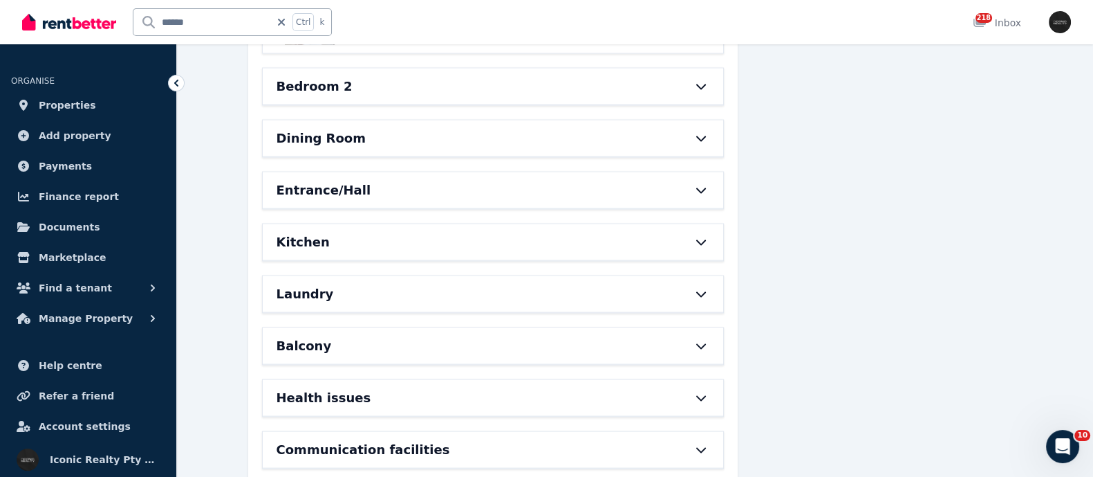
scroll to position [3458, 0]
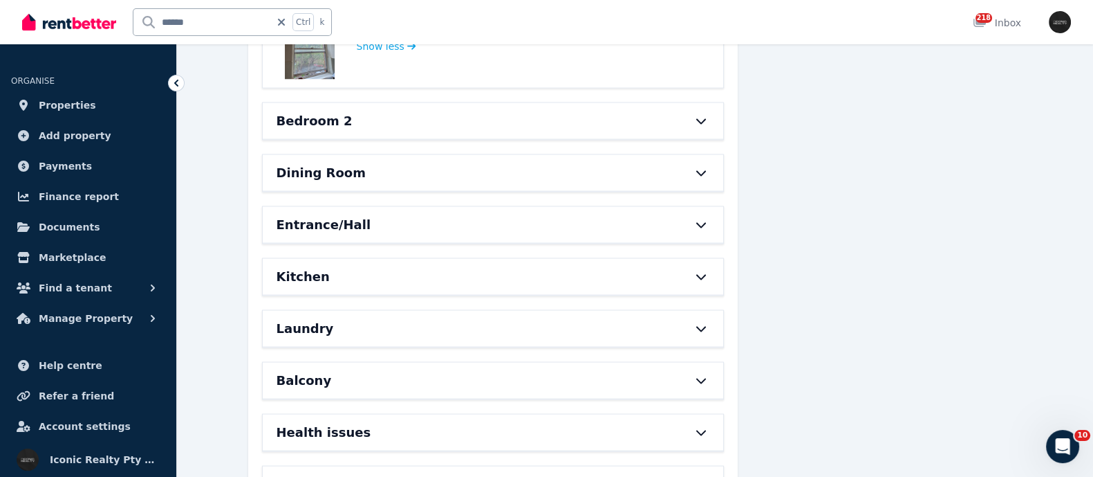
click at [372, 163] on div "Dining Room" at bounding box center [474, 172] width 394 height 19
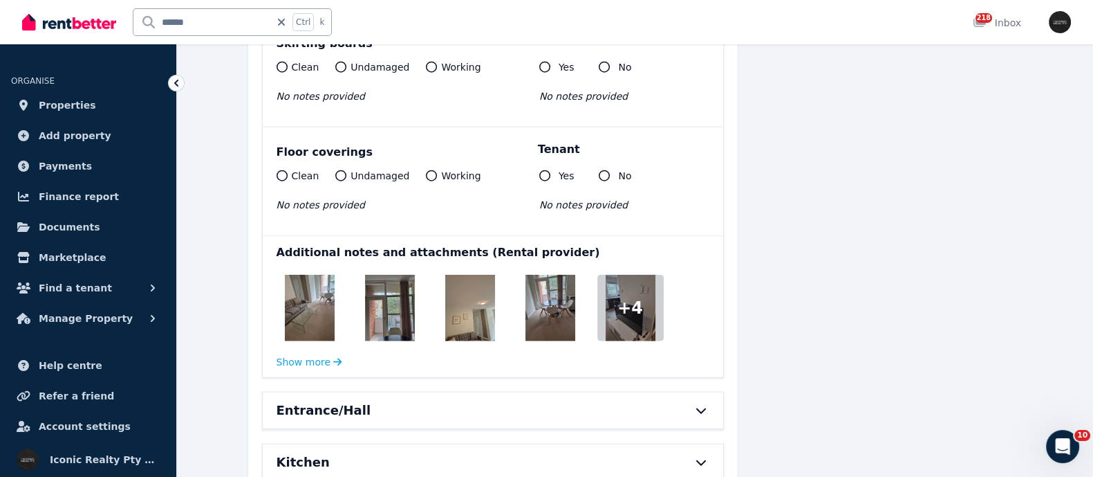
scroll to position [4322, 0]
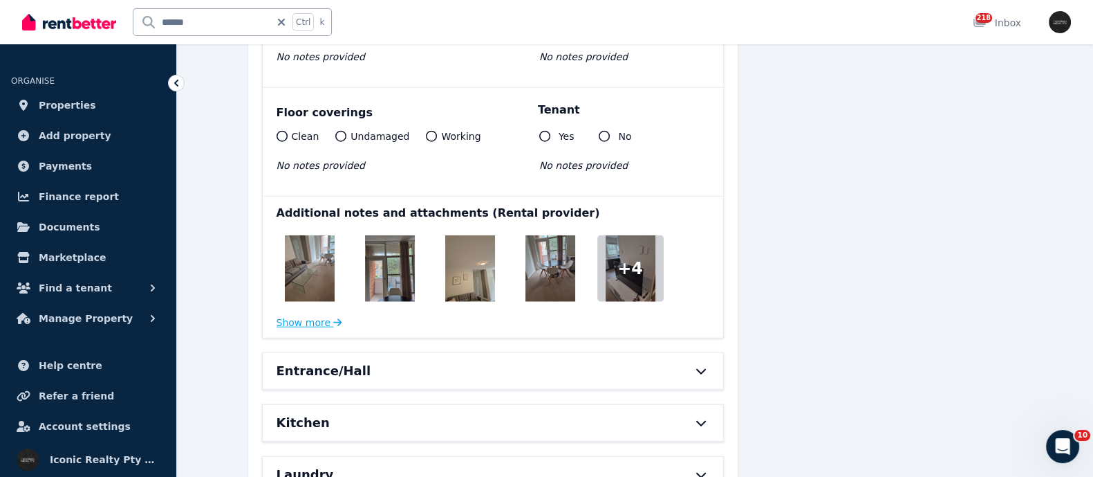
click at [316, 315] on button "Show more" at bounding box center [310, 322] width 66 height 14
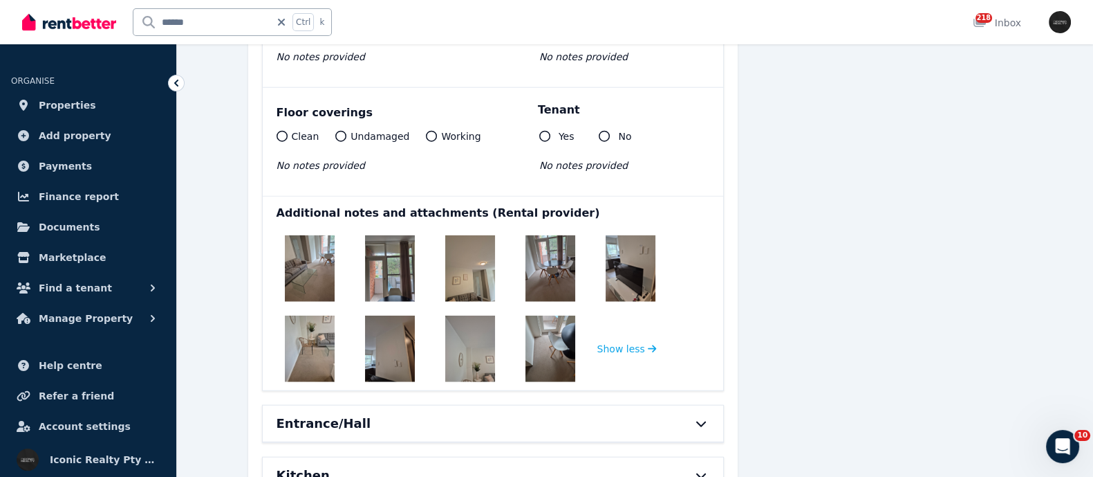
click at [304, 273] on img at bounding box center [310, 268] width 50 height 66
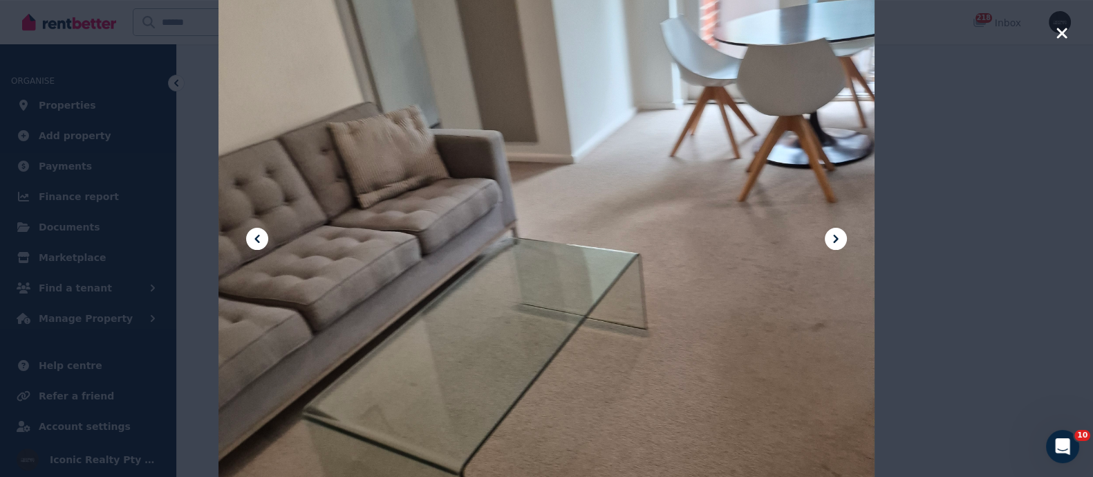
click at [833, 230] on icon at bounding box center [836, 238] width 17 height 17
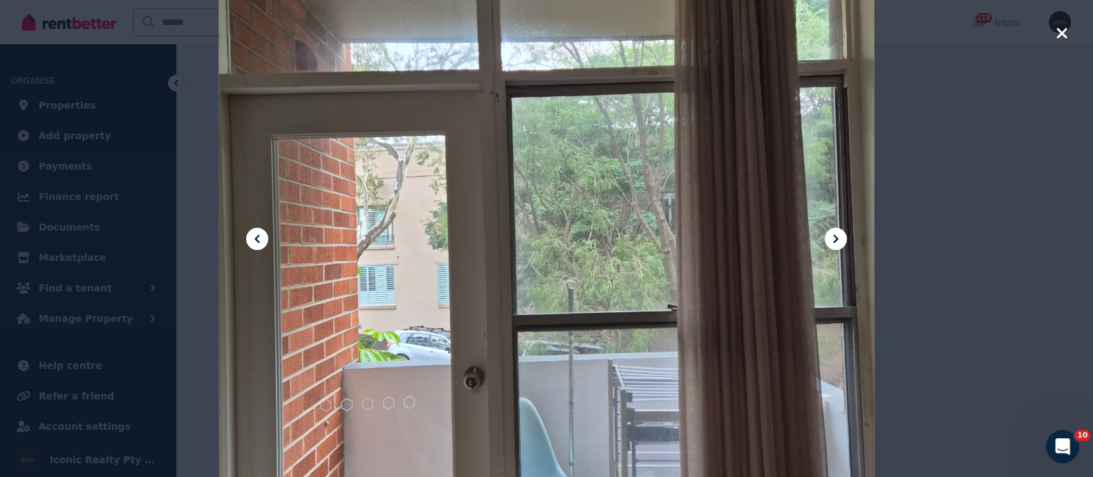
scroll to position [4581, 0]
click at [835, 234] on icon at bounding box center [835, 238] width 5 height 8
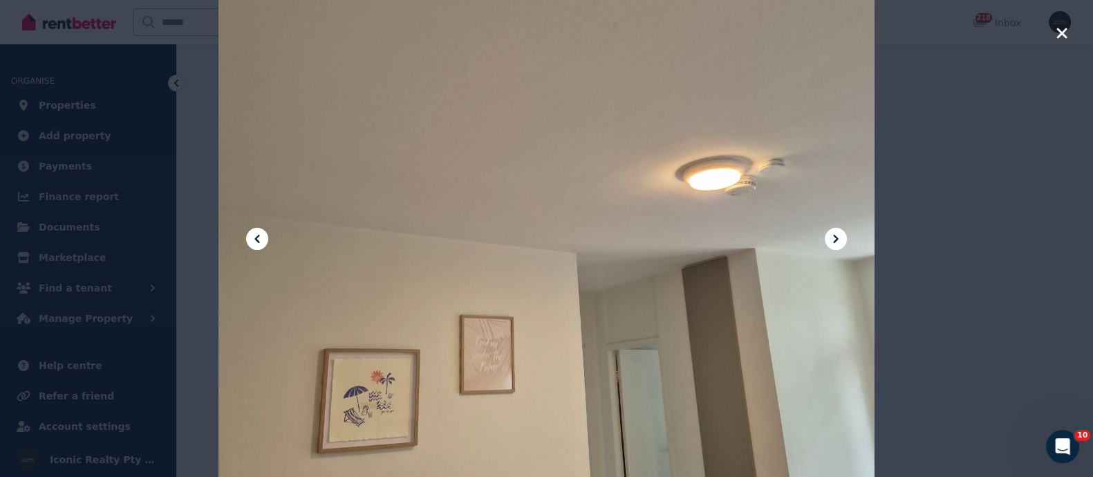
click at [1061, 28] on icon "button" at bounding box center [1062, 33] width 12 height 17
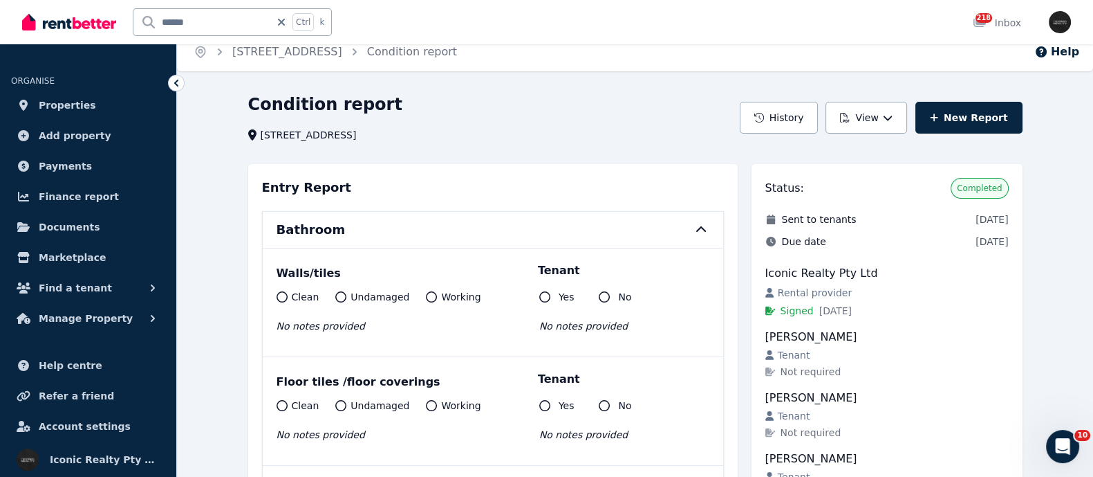
scroll to position [0, 0]
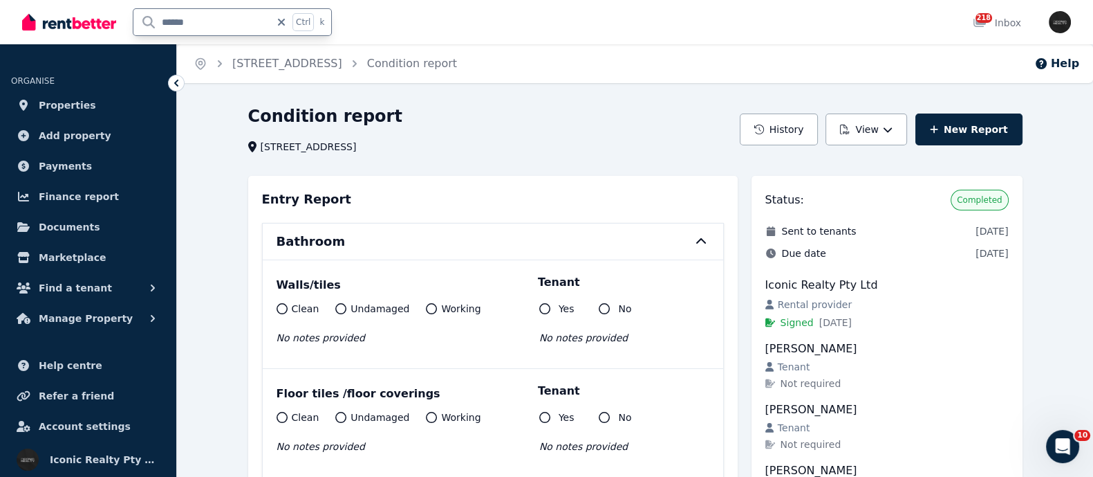
drag, startPoint x: 201, startPoint y: 17, endPoint x: 57, endPoint y: 31, distance: 144.6
click at [57, 31] on div "****** Ctrl k" at bounding box center [180, 22] width 317 height 44
type input "*****"
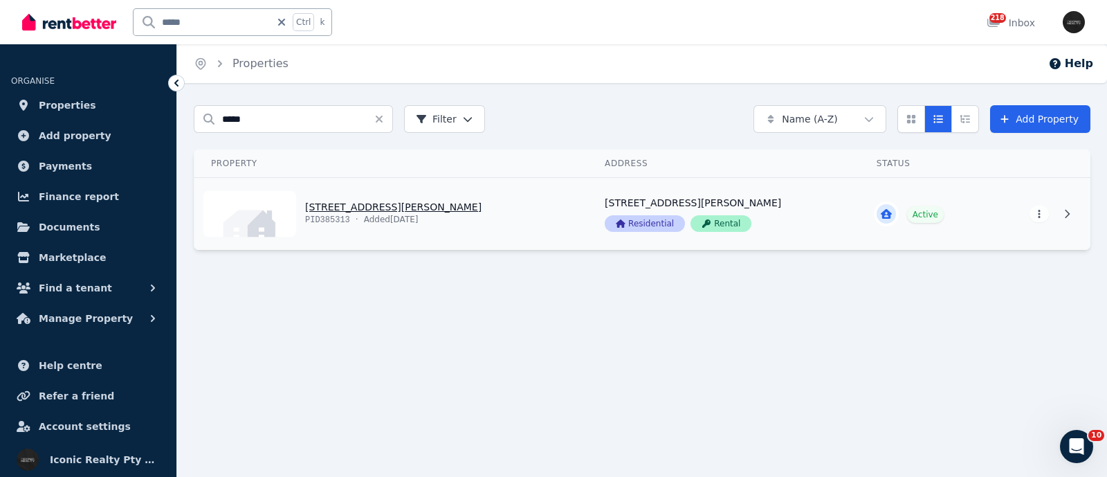
click at [376, 209] on link "View property details" at bounding box center [391, 214] width 394 height 72
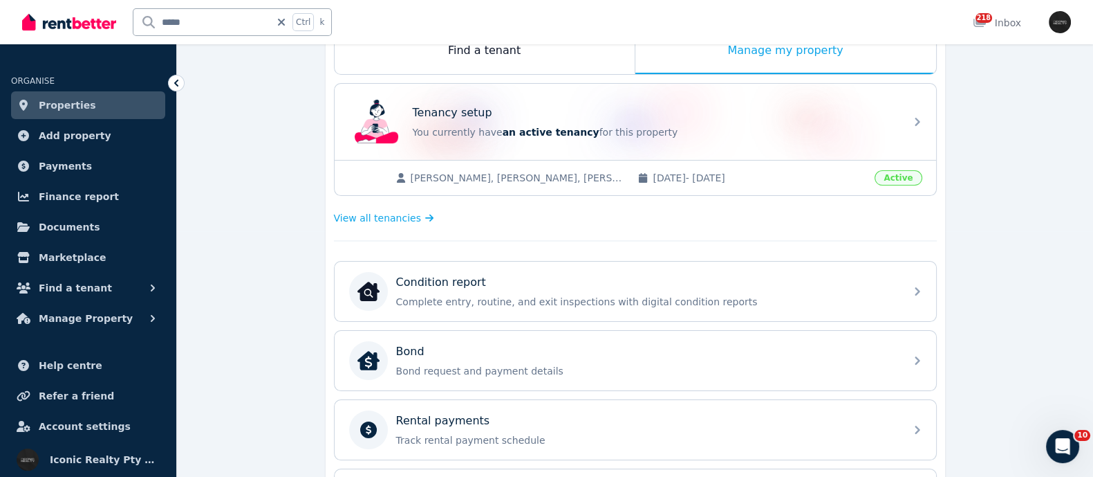
scroll to position [259, 0]
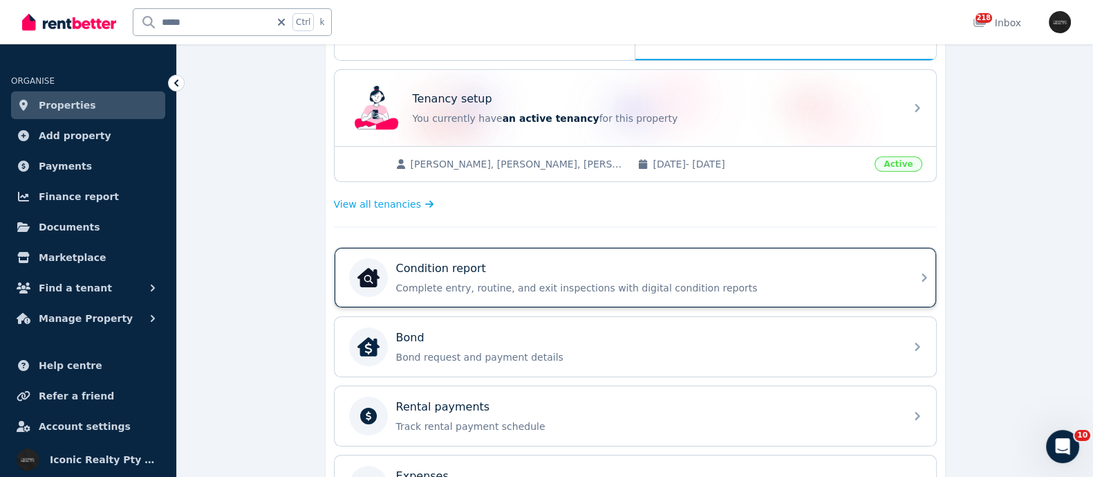
click at [465, 281] on p "Complete entry, routine, and exit inspections with digital condition reports" at bounding box center [646, 288] width 501 height 14
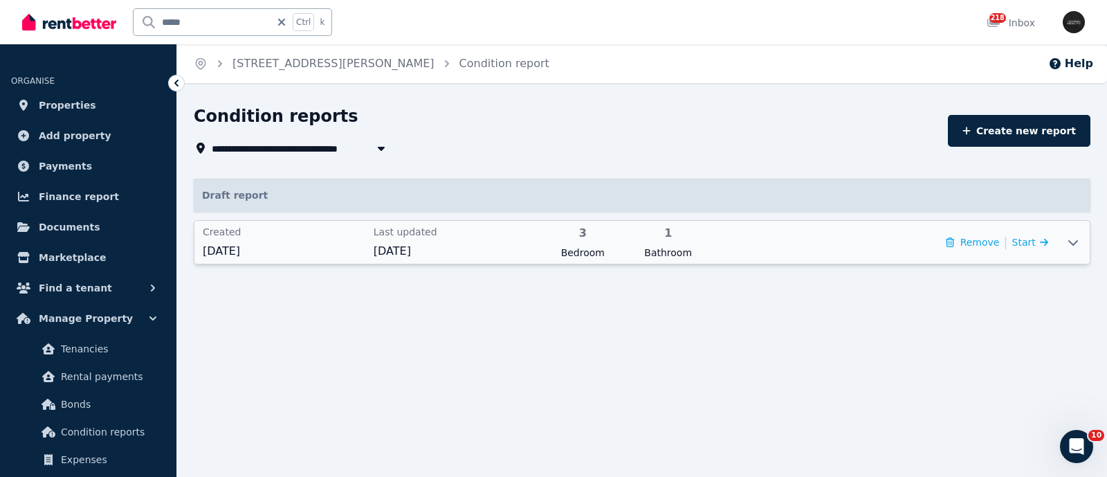
click at [275, 240] on div "Created 1 Sept 2025" at bounding box center [284, 242] width 163 height 35
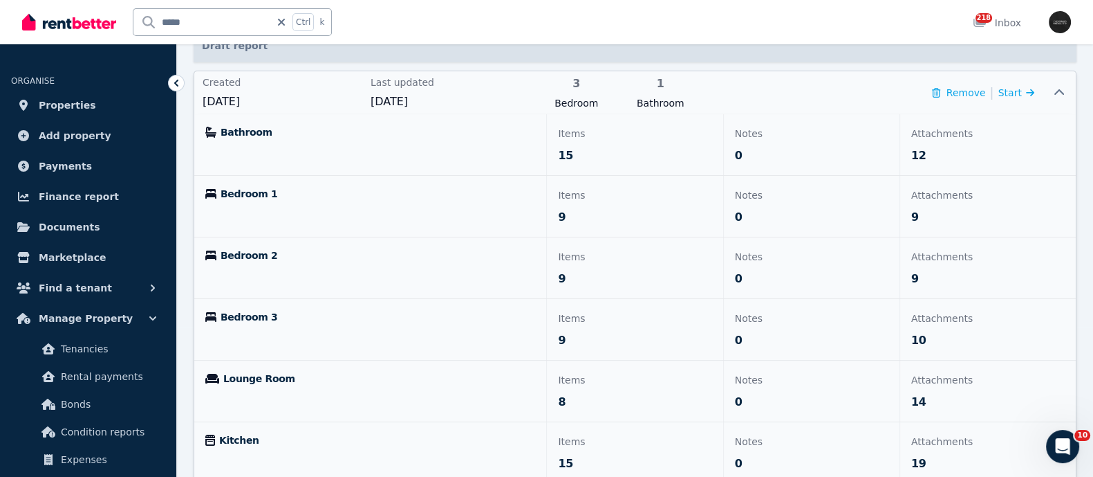
scroll to position [172, 0]
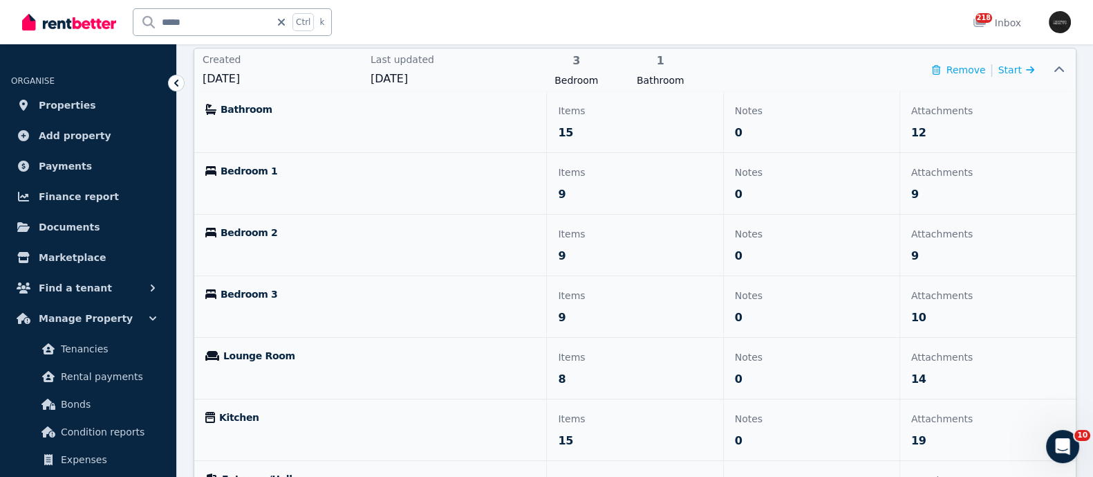
click at [241, 106] on span "Bathroom" at bounding box center [247, 109] width 52 height 14
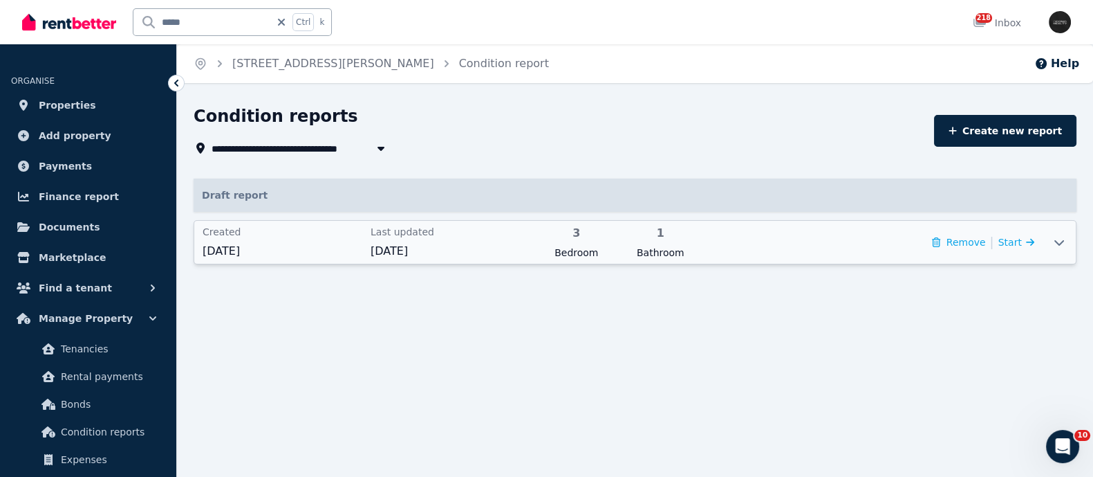
scroll to position [0, 0]
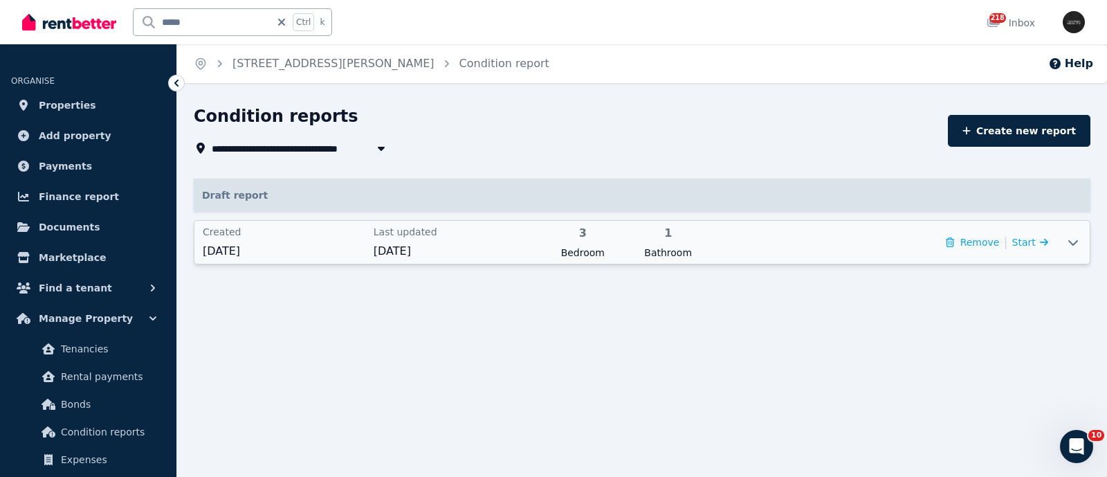
click at [235, 239] on div "Created 1 Sept 2025" at bounding box center [284, 242] width 163 height 35
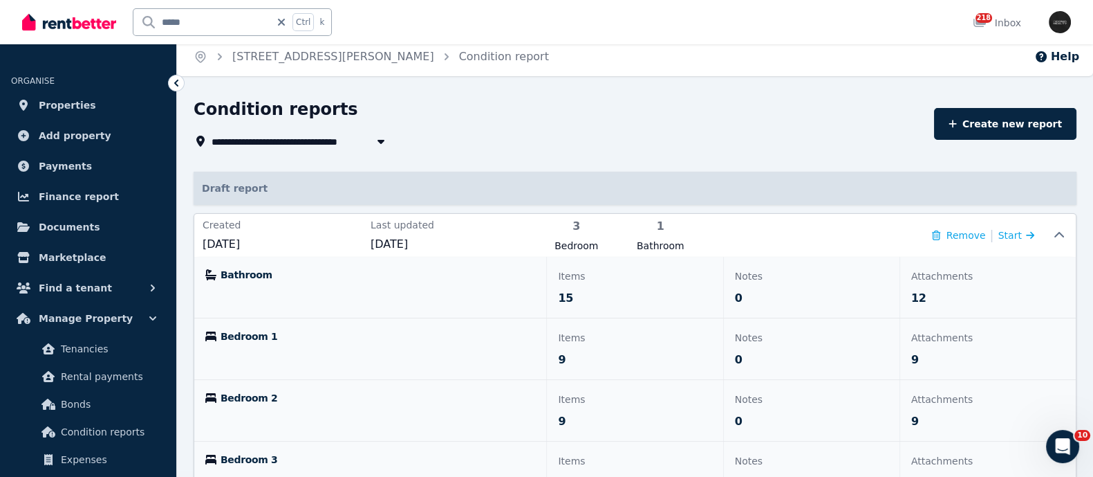
scroll to position [93, 0]
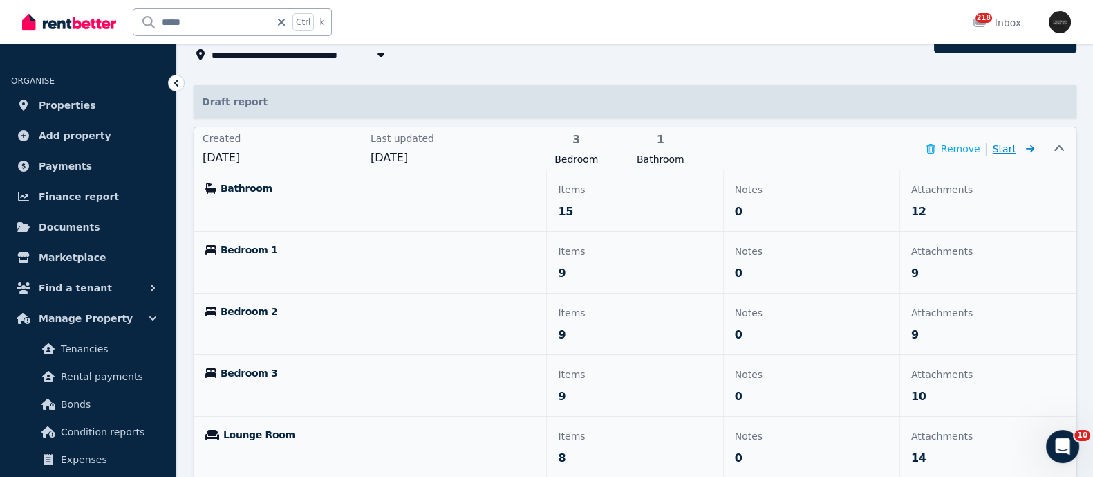
click at [1017, 150] on span "Start" at bounding box center [1013, 148] width 41 height 17
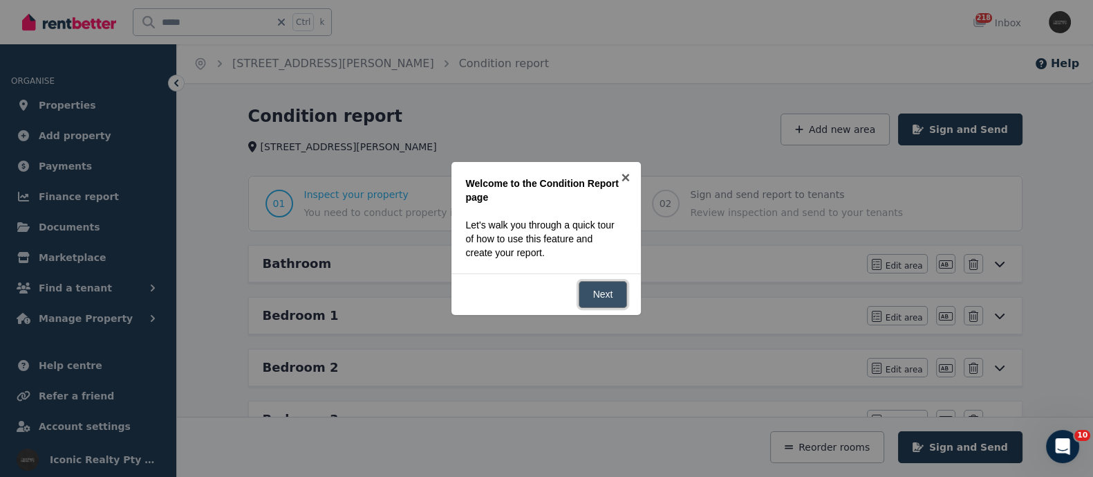
click at [584, 299] on link "Next" at bounding box center [603, 294] width 49 height 27
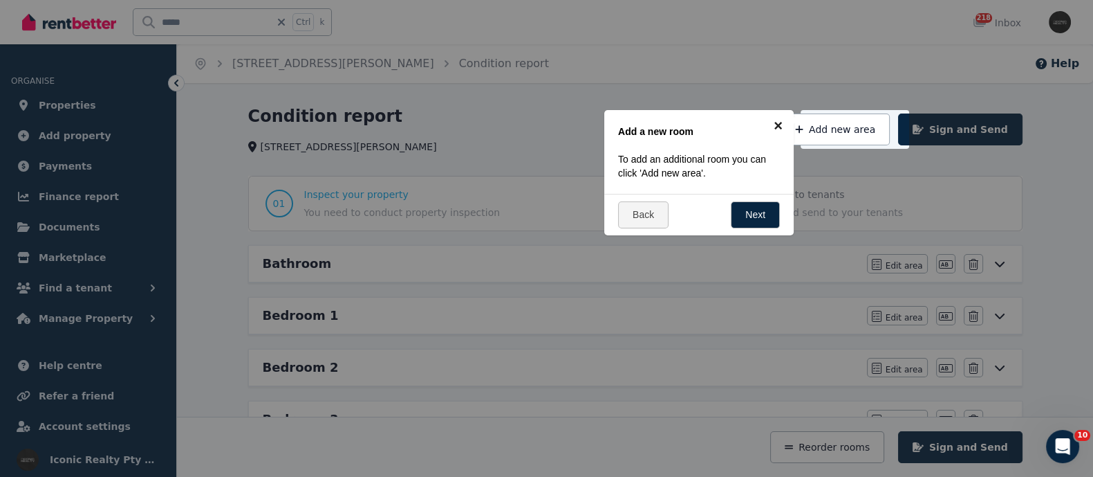
click at [781, 126] on link "×" at bounding box center [778, 125] width 31 height 31
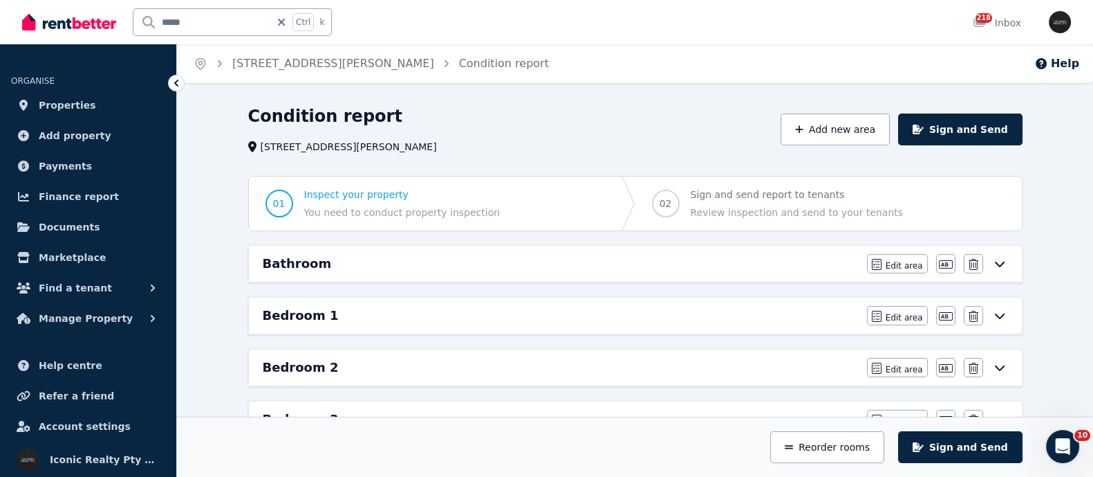
scroll to position [86, 0]
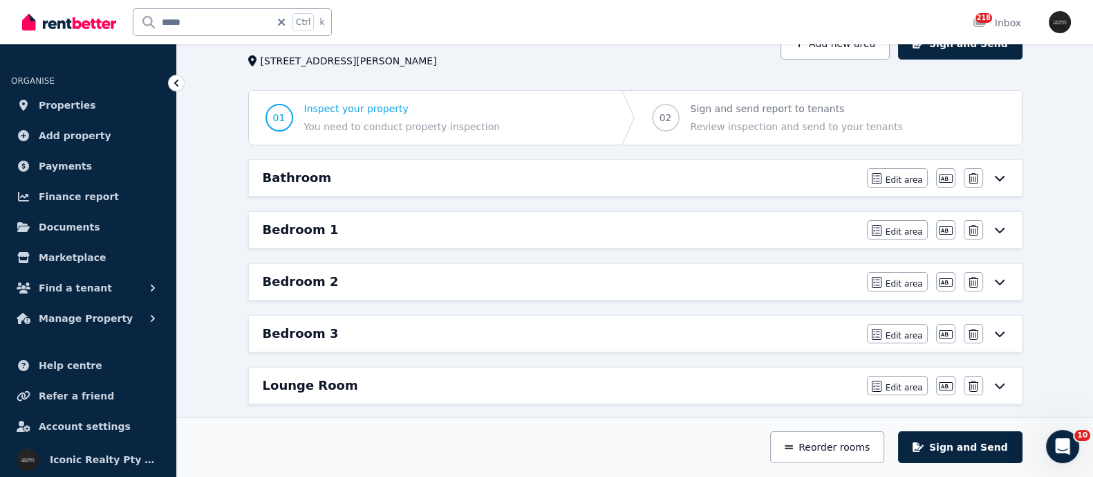
click at [997, 174] on icon at bounding box center [1000, 177] width 17 height 11
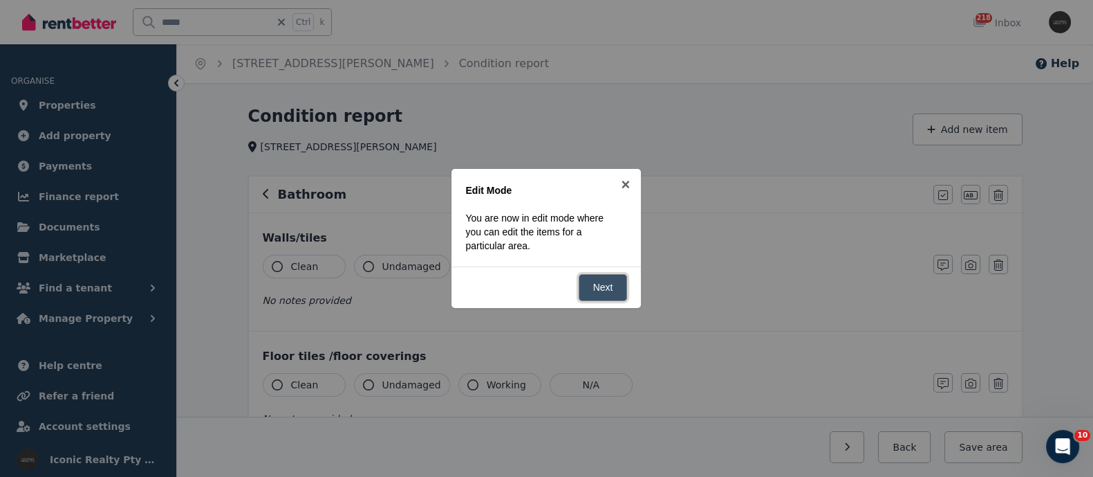
click at [602, 289] on link "Next" at bounding box center [603, 287] width 49 height 27
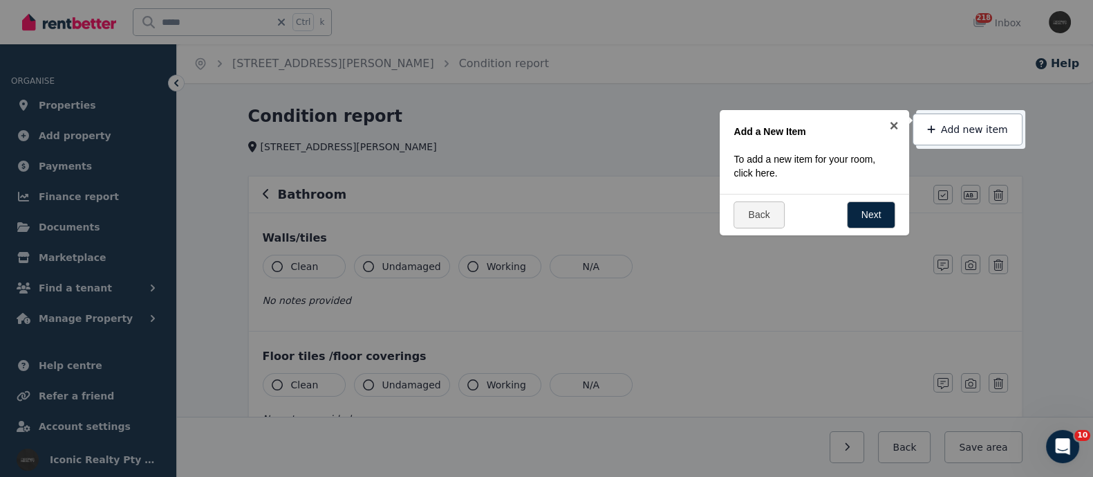
click at [858, 198] on div "Back Next" at bounding box center [815, 214] width 190 height 41
click at [868, 210] on link "Next" at bounding box center [871, 214] width 49 height 27
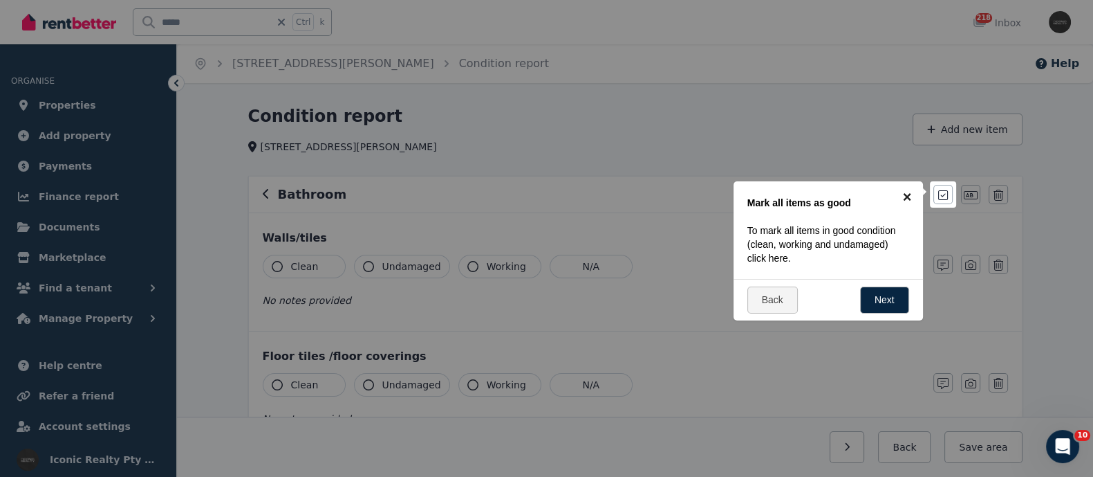
click at [907, 194] on link "×" at bounding box center [907, 196] width 31 height 31
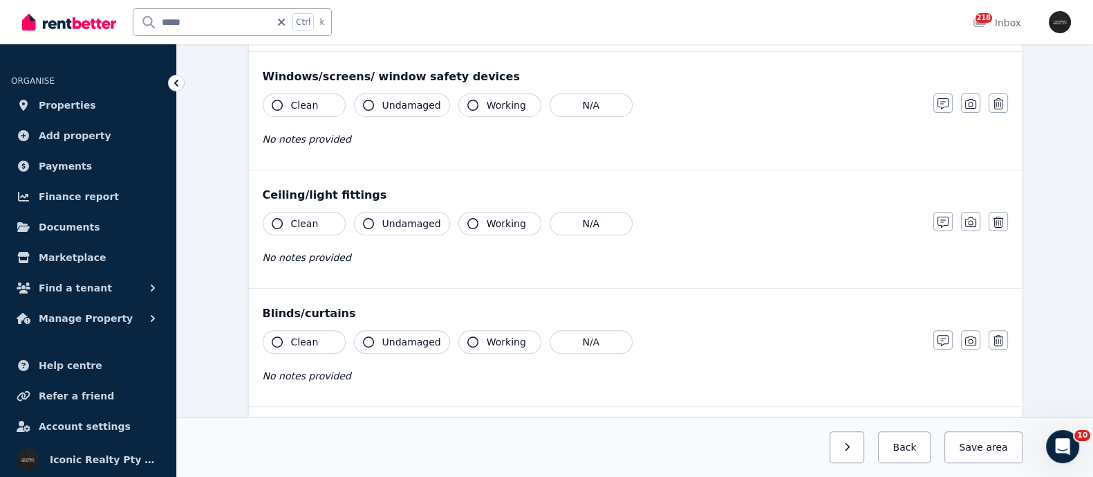
scroll to position [481, 0]
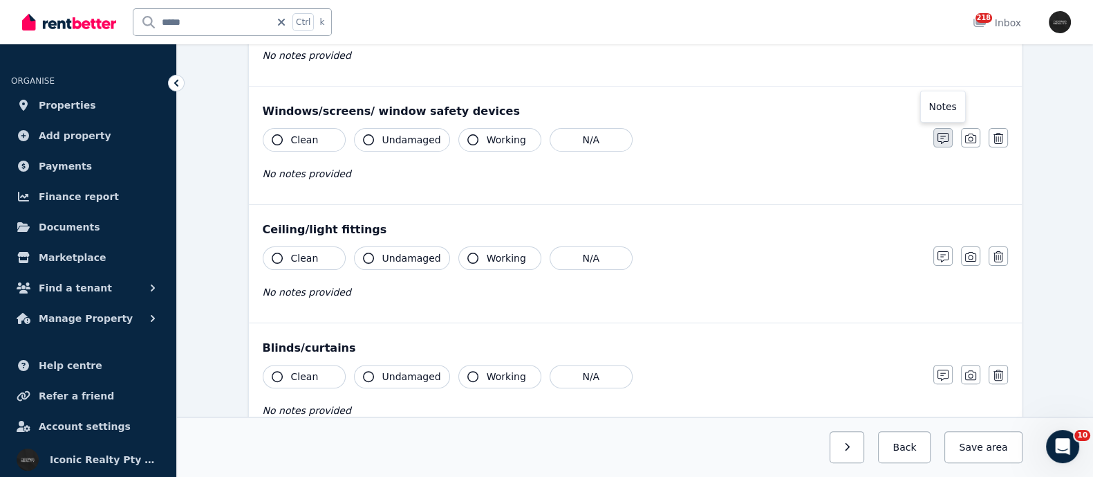
click at [945, 133] on icon "button" at bounding box center [943, 138] width 11 height 11
